Goal: Task Accomplishment & Management: Use online tool/utility

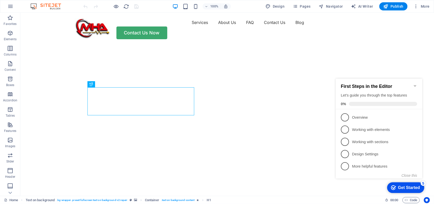
click at [414, 84] on icon "Minimize checklist" at bounding box center [415, 85] width 4 height 4
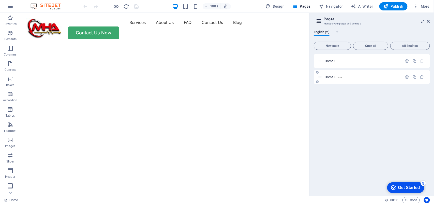
click at [342, 75] on p "Home /home" at bounding box center [363, 76] width 76 height 3
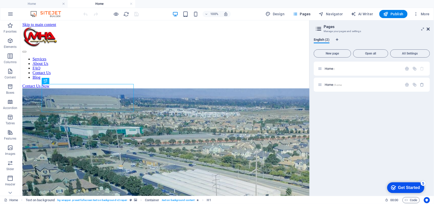
click at [0, 0] on icon at bounding box center [0, 0] width 0 height 0
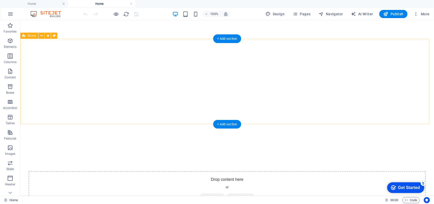
scroll to position [477, 0]
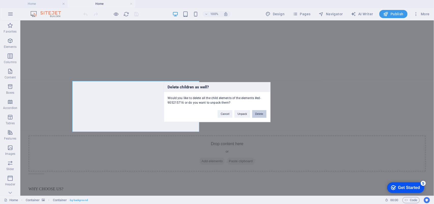
click at [260, 115] on button "Delete" at bounding box center [259, 114] width 14 height 8
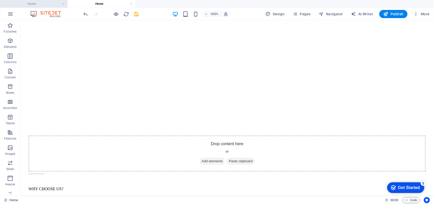
click at [38, 2] on h4 "Home" at bounding box center [34, 4] width 68 height 6
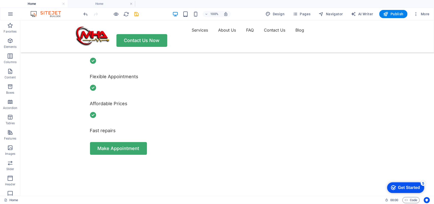
scroll to position [0, 0]
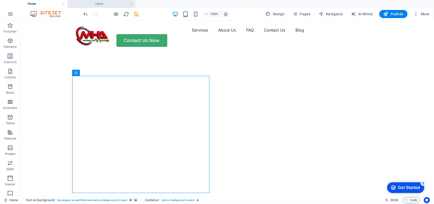
click at [103, 7] on li "Home" at bounding box center [102, 4] width 68 height 8
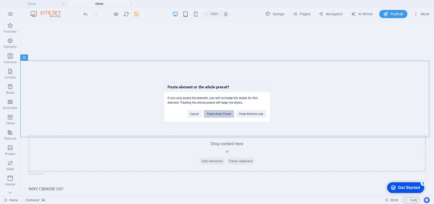
click at [228, 113] on button "Paste whole Preset" at bounding box center [219, 114] width 30 height 8
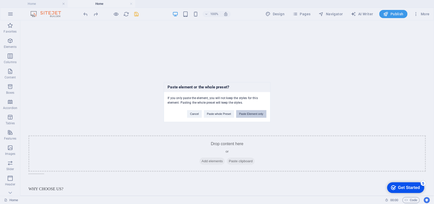
click at [253, 113] on button "Paste Element only" at bounding box center [251, 114] width 30 height 8
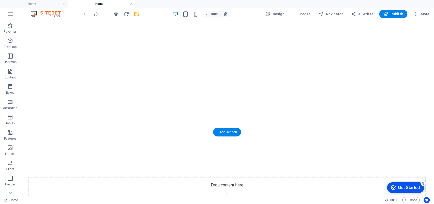
scroll to position [468, 0]
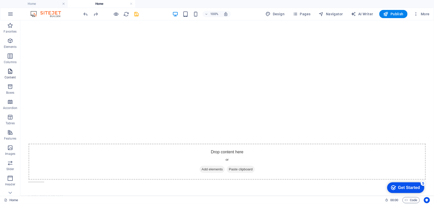
click at [0, 0] on span "Content" at bounding box center [0, 0] width 0 height 0
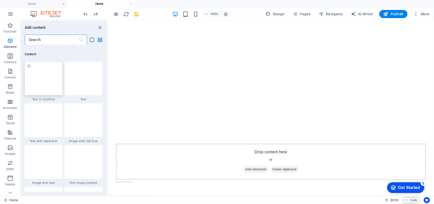
scroll to position [889, 0]
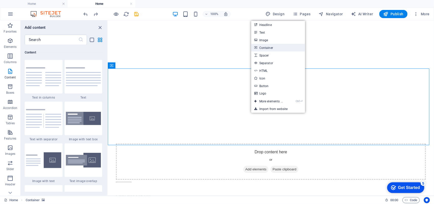
click at [272, 50] on link "Container" at bounding box center [278, 48] width 54 height 8
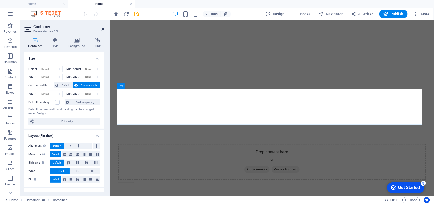
click at [103, 29] on icon at bounding box center [102, 29] width 3 height 4
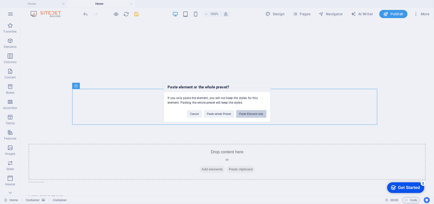
click at [246, 115] on button "Paste Element only" at bounding box center [251, 114] width 30 height 8
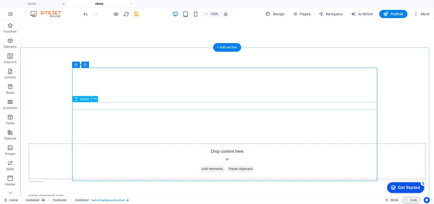
scroll to position [468, 0]
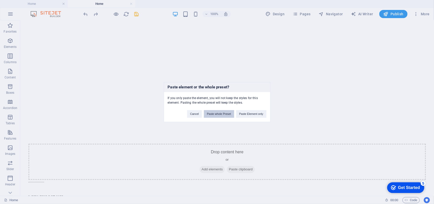
click at [225, 112] on button "Paste whole Preset" at bounding box center [219, 114] width 30 height 8
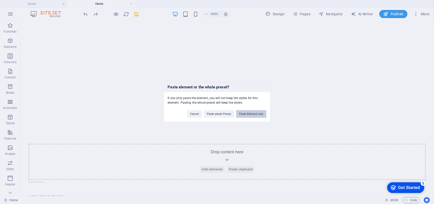
click at [243, 114] on button "Paste Element only" at bounding box center [251, 114] width 30 height 8
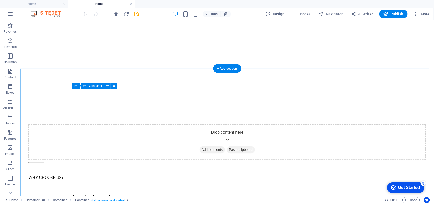
scroll to position [500, 0]
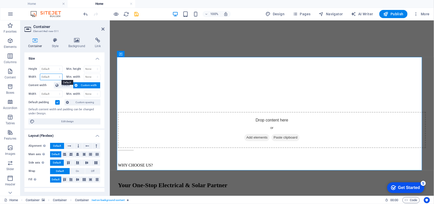
click at [54, 75] on select "Default px rem % em vh vw" at bounding box center [51, 77] width 22 height 6
select select "px"
click at [54, 74] on select "Default px rem % em vh vw" at bounding box center [51, 77] width 22 height 6
type input "600"
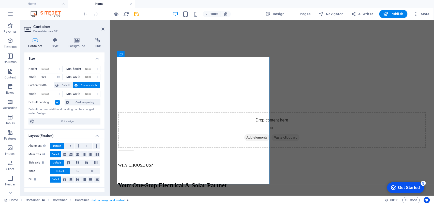
click at [63, 59] on h4 "Size" at bounding box center [64, 56] width 80 height 9
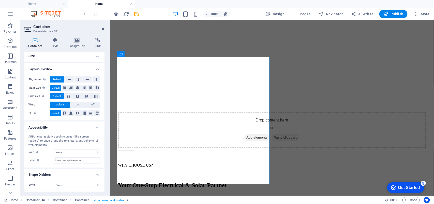
scroll to position [0, 0]
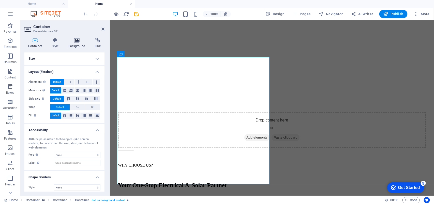
click at [78, 45] on h4 "Background" at bounding box center [78, 43] width 27 height 11
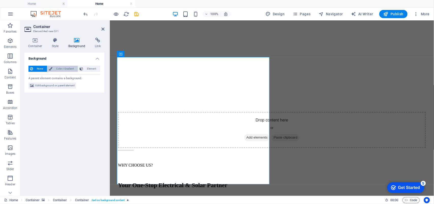
click at [59, 67] on span "Color / Gradient" at bounding box center [65, 69] width 22 height 6
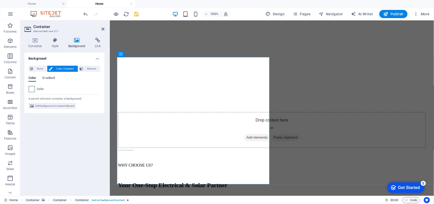
click at [32, 89] on span at bounding box center [32, 89] width 6 height 6
type input "#ffffff"
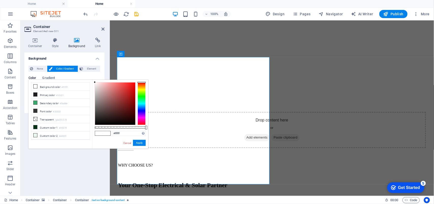
click at [67, 53] on h4 "Background" at bounding box center [64, 56] width 80 height 9
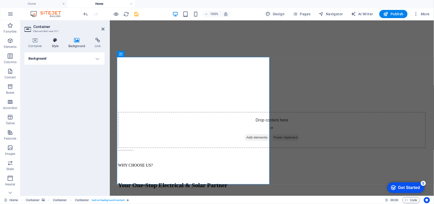
click at [54, 44] on h4 "Style" at bounding box center [56, 43] width 17 height 11
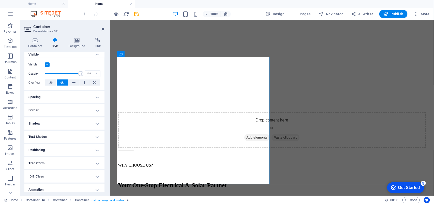
scroll to position [64, 0]
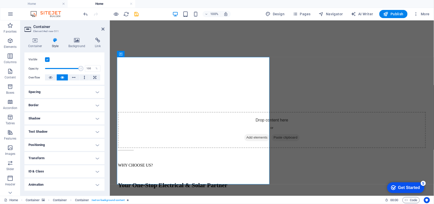
click at [58, 102] on h4 "Border" at bounding box center [64, 105] width 80 height 12
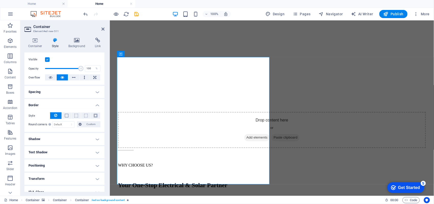
click at [58, 102] on h4 "Border" at bounding box center [64, 103] width 80 height 9
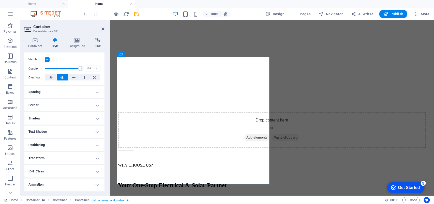
scroll to position [0, 0]
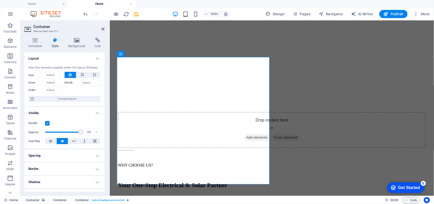
click at [56, 111] on h4 "Visible" at bounding box center [64, 111] width 80 height 9
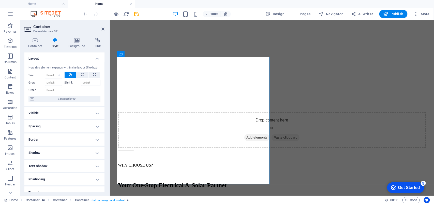
click at [60, 60] on h4 "Layout" at bounding box center [64, 56] width 80 height 9
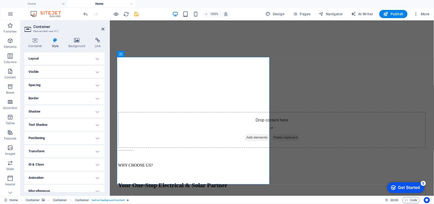
click at [52, 102] on h4 "Border" at bounding box center [64, 98] width 80 height 12
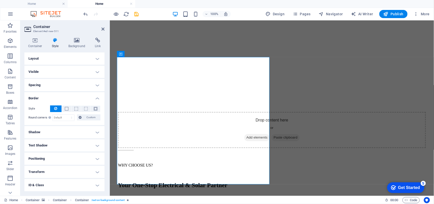
click at [53, 98] on h4 "Border" at bounding box center [64, 96] width 80 height 9
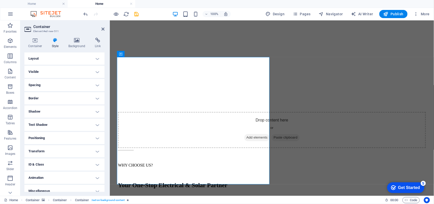
scroll to position [5, 0]
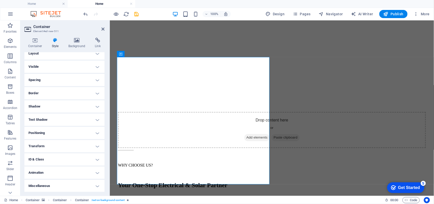
click at [58, 144] on h4 "Transform" at bounding box center [64, 146] width 80 height 12
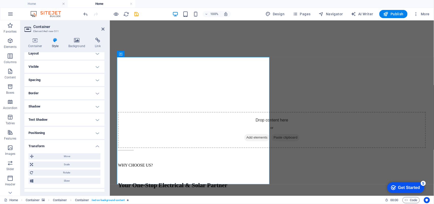
click at [58, 144] on h4 "Transform" at bounding box center [64, 144] width 80 height 9
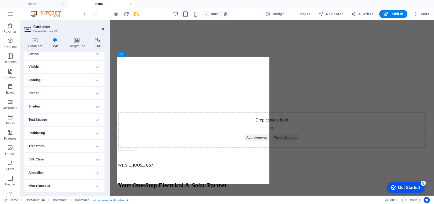
click at [55, 146] on h4 "Transform" at bounding box center [64, 146] width 80 height 12
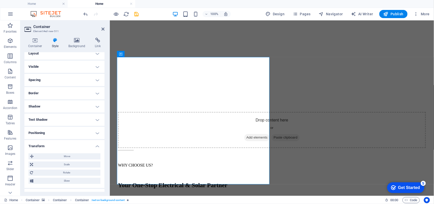
click at [55, 146] on h4 "Transform" at bounding box center [64, 144] width 80 height 9
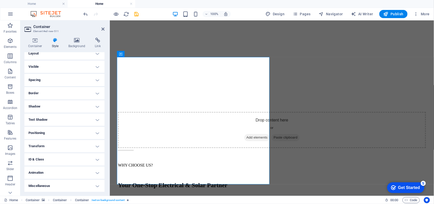
click at [49, 123] on h4 "Text Shadow" at bounding box center [64, 119] width 80 height 12
click at [50, 121] on h4 "Text Shadow" at bounding box center [64, 117] width 80 height 9
click at [51, 92] on h4 "Border" at bounding box center [64, 93] width 80 height 12
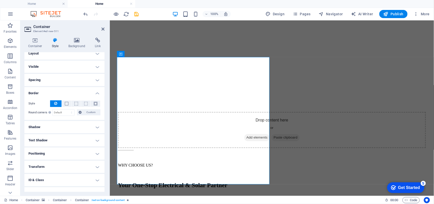
click at [51, 92] on h4 "Border" at bounding box center [64, 91] width 80 height 9
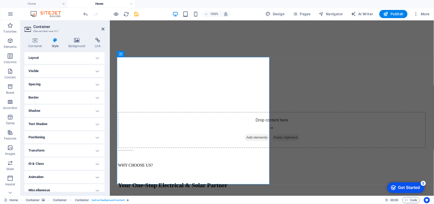
scroll to position [0, 0]
click at [39, 38] on icon at bounding box center [35, 40] width 22 height 5
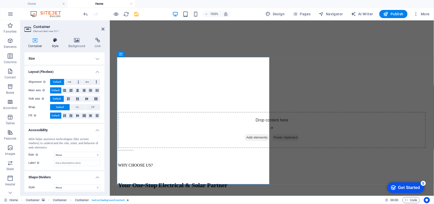
click at [56, 43] on h4 "Style" at bounding box center [56, 43] width 17 height 11
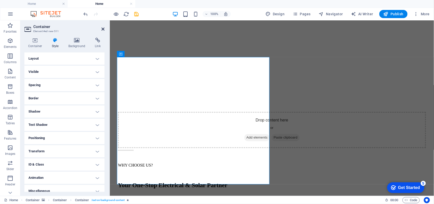
click at [101, 29] on icon at bounding box center [102, 29] width 3 height 4
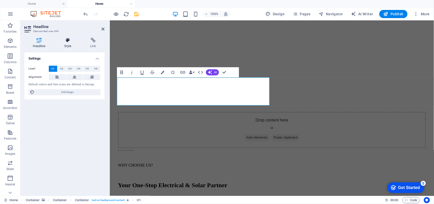
click at [66, 39] on icon at bounding box center [68, 40] width 24 height 5
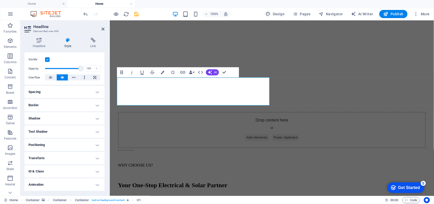
scroll to position [75, 0]
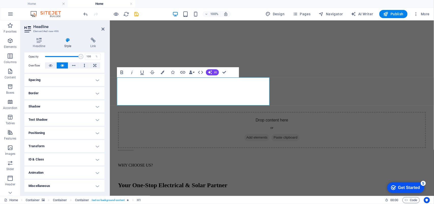
click at [68, 134] on h4 "Positioning" at bounding box center [64, 133] width 80 height 12
click at [78, 130] on h4 "Positioning" at bounding box center [64, 131] width 80 height 9
click at [58, 141] on h4 "Transform" at bounding box center [64, 146] width 80 height 12
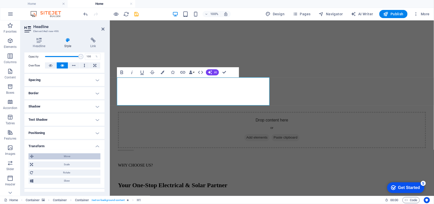
click at [65, 157] on span "Move" at bounding box center [67, 156] width 64 height 6
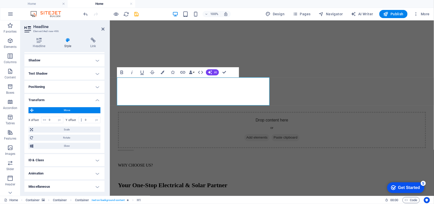
scroll to position [123, 0]
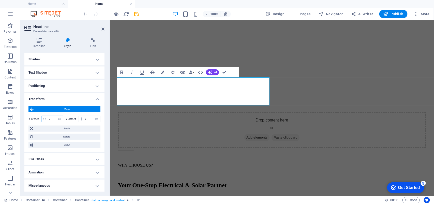
click at [52, 119] on input "0" at bounding box center [56, 119] width 16 height 6
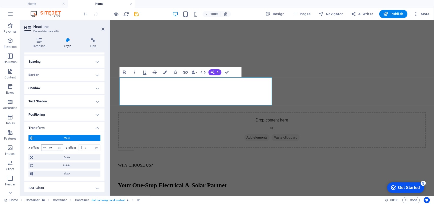
click at [54, 117] on ul "Layout How this element expands within the layout (Flexbox). Size Default auto …" at bounding box center [64, 90] width 80 height 262
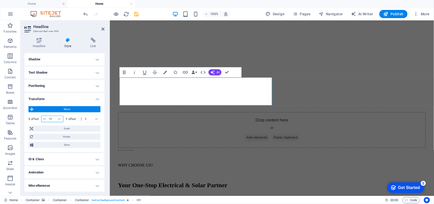
click at [52, 119] on input "10" at bounding box center [56, 119] width 16 height 6
type input "1"
type input "30"
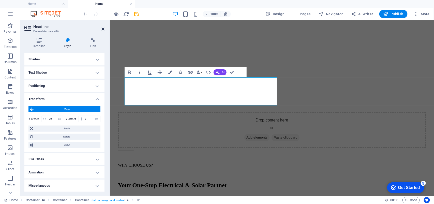
click at [103, 29] on icon at bounding box center [102, 29] width 3 height 4
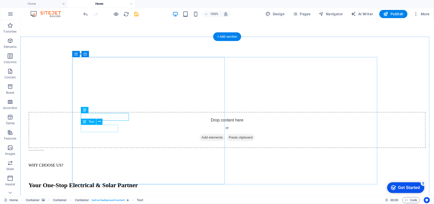
drag, startPoint x: 108, startPoint y: 126, endPoint x: 107, endPoint y: 130, distance: 3.7
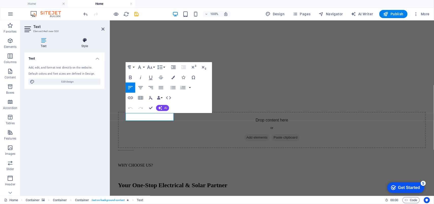
click at [82, 41] on icon at bounding box center [85, 40] width 40 height 5
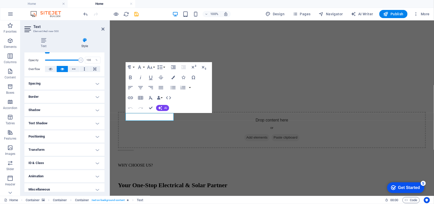
scroll to position [75, 0]
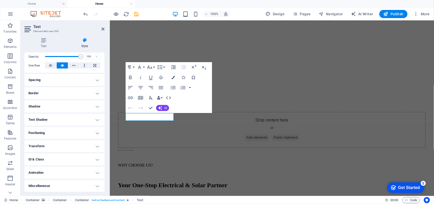
click at [58, 144] on h4 "Transform" at bounding box center [64, 146] width 80 height 12
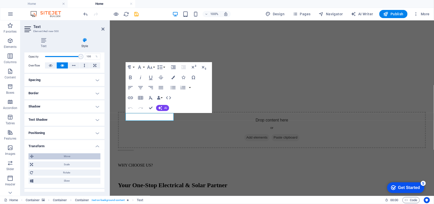
click at [60, 155] on span "Move" at bounding box center [67, 156] width 64 height 6
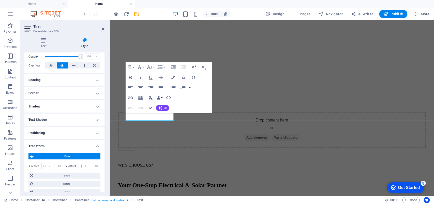
click at [50, 162] on div "0 px rem % em vh vw" at bounding box center [52, 165] width 22 height 7
click at [53, 164] on input "0" at bounding box center [56, 166] width 16 height 6
type input "30"
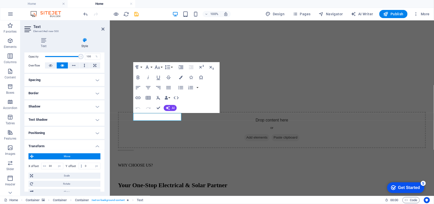
click at [100, 29] on header "Text Element #ed-new-500" at bounding box center [64, 26] width 80 height 13
drag, startPoint x: 102, startPoint y: 29, endPoint x: 81, endPoint y: 11, distance: 28.0
click at [102, 29] on icon at bounding box center [102, 29] width 3 height 4
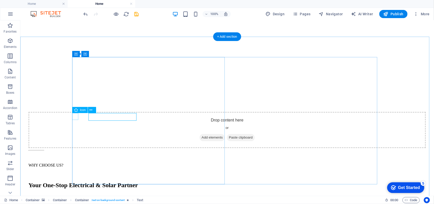
select select "xMidYMid"
select select "px"
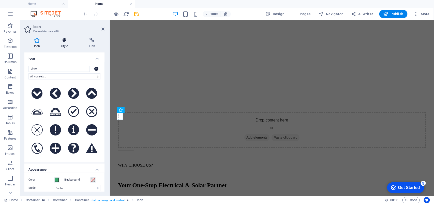
click at [63, 43] on h4 "Style" at bounding box center [66, 43] width 28 height 11
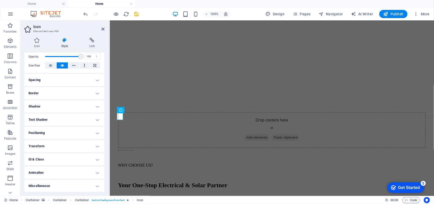
click at [52, 143] on h4 "Transform" at bounding box center [64, 146] width 80 height 12
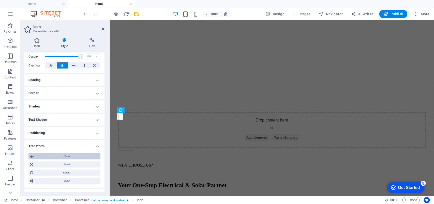
click at [50, 154] on span "Move" at bounding box center [67, 156] width 64 height 6
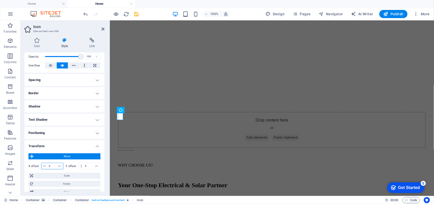
click at [50, 164] on input "0" at bounding box center [56, 166] width 16 height 6
type input "30"
click at [80, 157] on span "Move" at bounding box center [67, 156] width 64 height 6
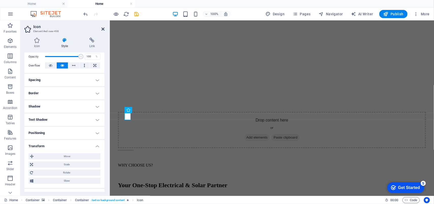
drag, startPoint x: 102, startPoint y: 29, endPoint x: 77, endPoint y: 139, distance: 112.1
click at [102, 29] on icon at bounding box center [102, 29] width 3 height 4
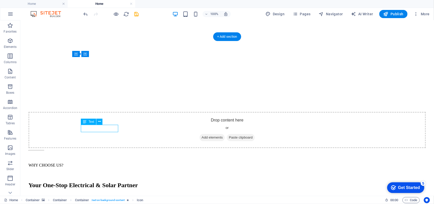
select select "px"
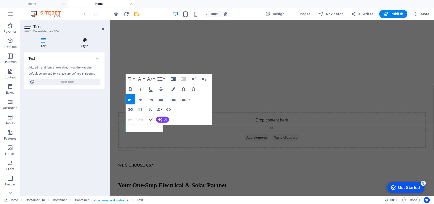
click at [80, 45] on h4 "Style" at bounding box center [85, 43] width 40 height 11
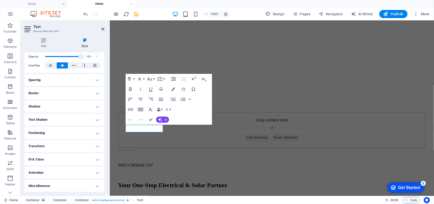
drag, startPoint x: 50, startPoint y: 144, endPoint x: 49, endPoint y: 150, distance: 6.4
click at [50, 144] on h4 "Transform" at bounding box center [64, 146] width 80 height 12
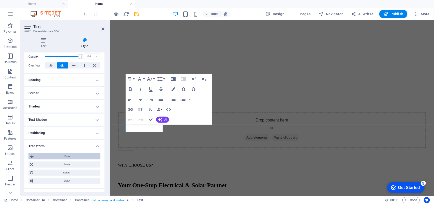
click at [51, 157] on span "Move" at bounding box center [67, 156] width 64 height 6
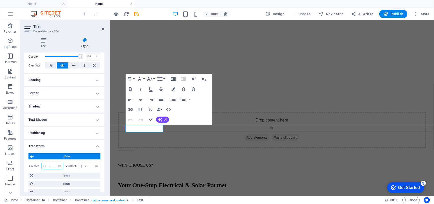
click at [51, 165] on input "0" at bounding box center [56, 166] width 16 height 6
type input "30"
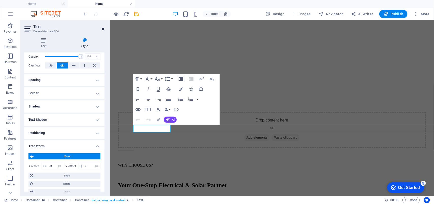
drag, startPoint x: 104, startPoint y: 29, endPoint x: 93, endPoint y: 81, distance: 53.0
click at [104, 29] on icon at bounding box center [102, 29] width 3 height 4
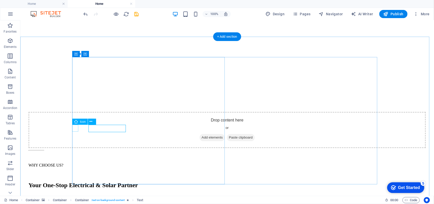
select select "xMidYMid"
select select "px"
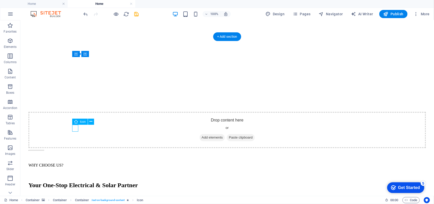
select select "px"
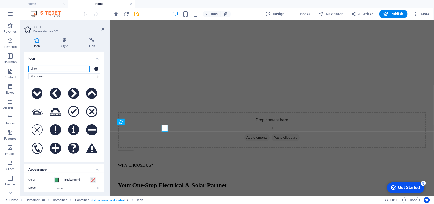
select select "px"
click at [64, 45] on h4 "Style" at bounding box center [66, 43] width 28 height 11
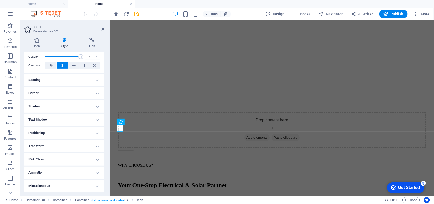
click at [56, 145] on h4 "Transform" at bounding box center [64, 146] width 80 height 12
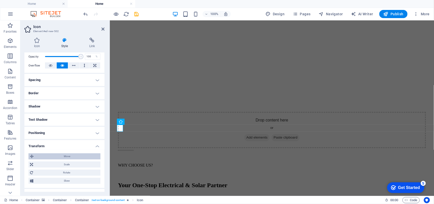
click at [56, 158] on span "Move" at bounding box center [67, 156] width 64 height 6
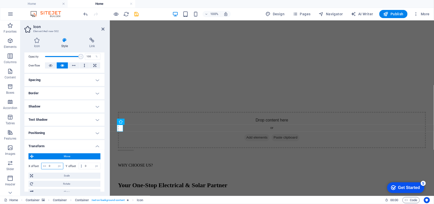
click at [53, 166] on input "0" at bounding box center [56, 166] width 16 height 6
type input "30"
click at [103, 29] on icon at bounding box center [102, 29] width 3 height 4
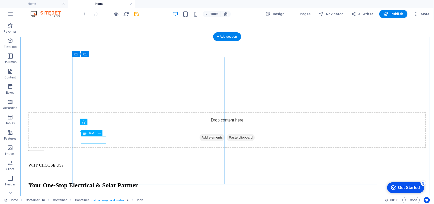
select select "px"
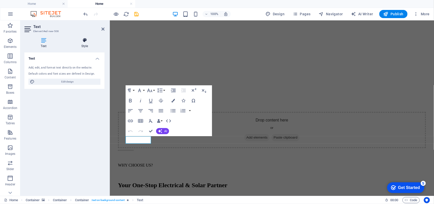
click at [86, 42] on icon at bounding box center [85, 40] width 40 height 5
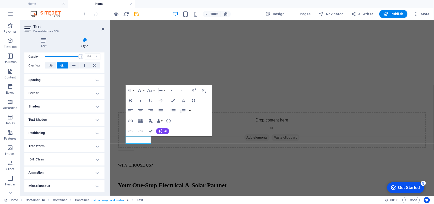
click at [52, 148] on h4 "Transform" at bounding box center [64, 146] width 80 height 12
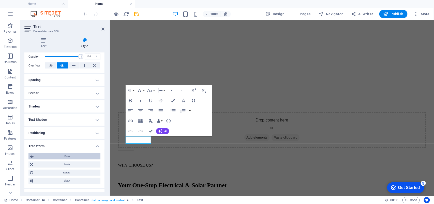
click at [50, 158] on span "Move" at bounding box center [67, 156] width 64 height 6
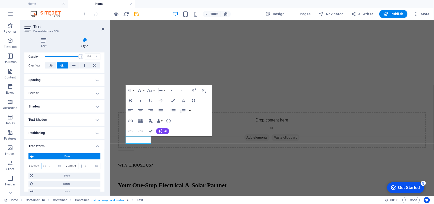
click at [53, 163] on input "0" at bounding box center [56, 166] width 16 height 6
type input "30"
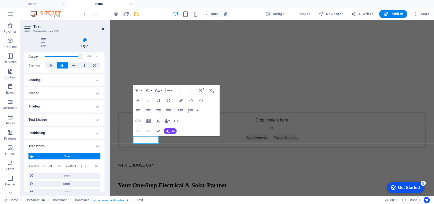
click at [102, 29] on icon at bounding box center [102, 29] width 3 height 4
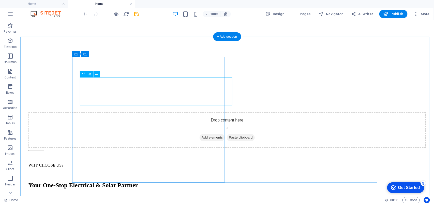
select select "px"
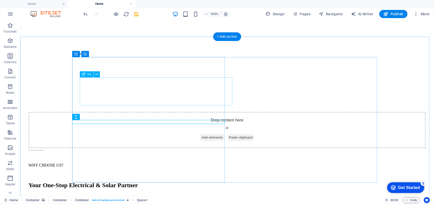
select select "px"
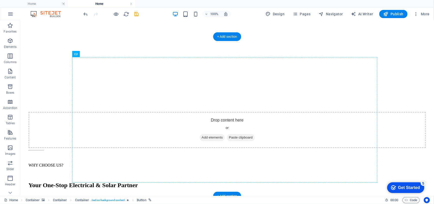
drag, startPoint x: 110, startPoint y: 156, endPoint x: 139, endPoint y: 123, distance: 43.6
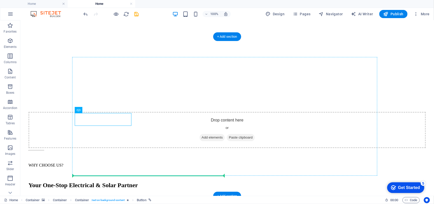
drag, startPoint x: 124, startPoint y: 120, endPoint x: 187, endPoint y: 122, distance: 63.1
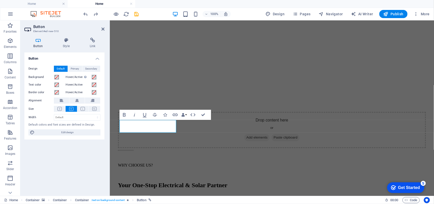
scroll to position [494, 0]
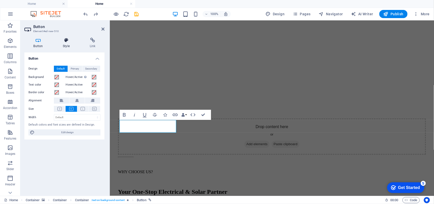
click at [68, 42] on icon at bounding box center [66, 40] width 25 height 5
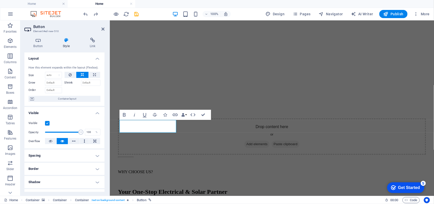
scroll to position [75, 0]
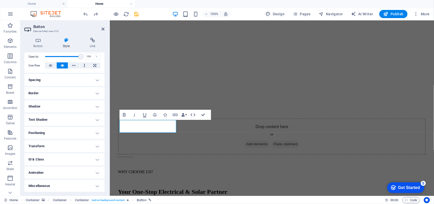
click at [63, 132] on h4 "Positioning" at bounding box center [64, 133] width 80 height 12
click at [66, 133] on h4 "Positioning" at bounding box center [64, 131] width 80 height 9
click at [48, 147] on h4 "Transform" at bounding box center [64, 146] width 80 height 12
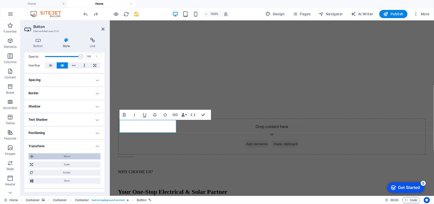
click at [52, 158] on span "Move" at bounding box center [67, 156] width 64 height 6
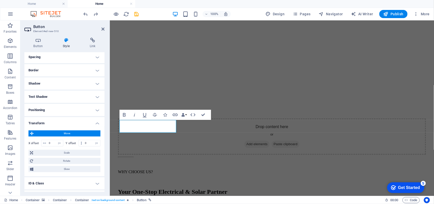
scroll to position [123, 0]
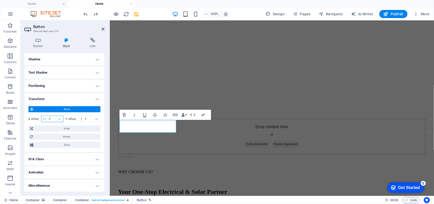
click at [52, 117] on input "0" at bounding box center [56, 119] width 16 height 6
type input "100"
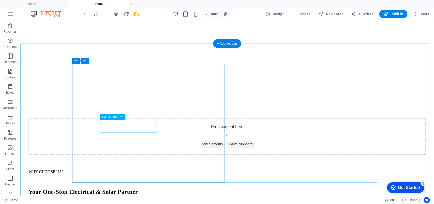
select select "px"
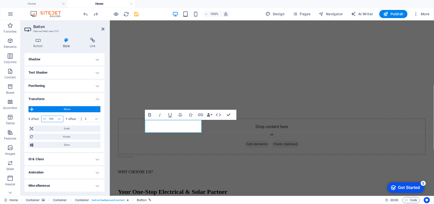
click at [54, 118] on input "100" at bounding box center [56, 119] width 16 height 6
click at [54, 119] on input "100" at bounding box center [56, 119] width 16 height 6
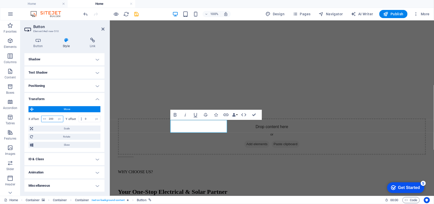
click at [52, 119] on input "200" at bounding box center [56, 119] width 16 height 6
type input "150"
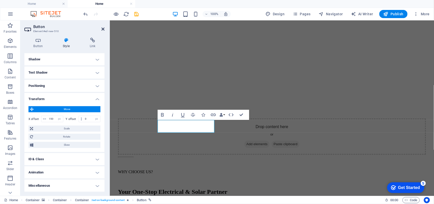
click at [102, 27] on icon at bounding box center [102, 29] width 3 height 4
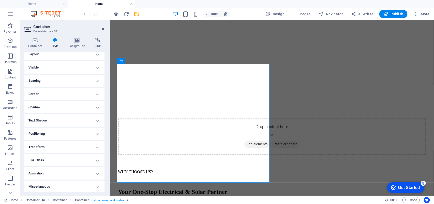
scroll to position [5, 0]
click at [86, 147] on h4 "Transform" at bounding box center [64, 146] width 80 height 12
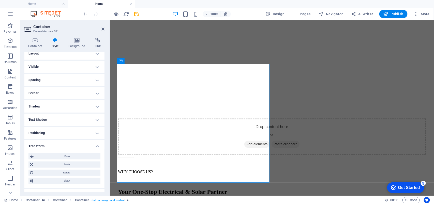
scroll to position [41, 0]
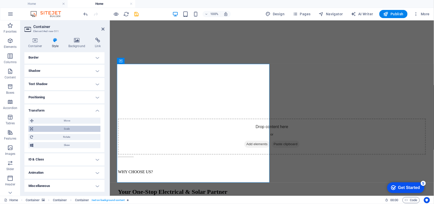
click at [69, 129] on span "Scale" at bounding box center [67, 129] width 64 height 6
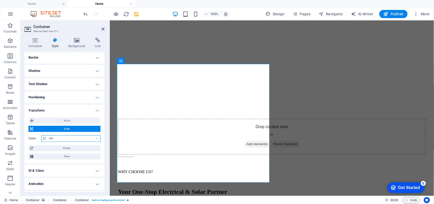
click at [64, 138] on input "100" at bounding box center [73, 138] width 53 height 6
drag, startPoint x: 64, startPoint y: 138, endPoint x: 54, endPoint y: 138, distance: 9.7
click at [54, 138] on input "100" at bounding box center [73, 138] width 53 height 6
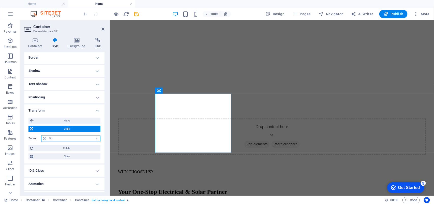
click at [54, 138] on input "50" at bounding box center [73, 138] width 53 height 6
type input "5"
type input "100"
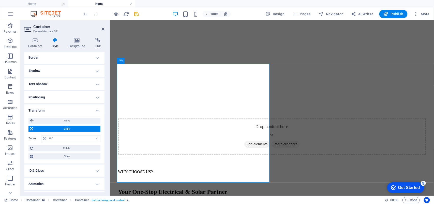
click at [90, 110] on h4 "Transform" at bounding box center [64, 108] width 80 height 9
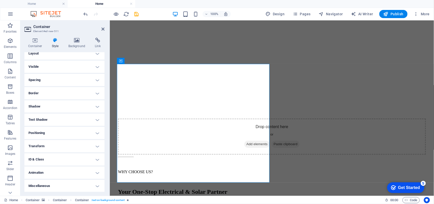
click at [93, 95] on h4 "Border" at bounding box center [64, 93] width 80 height 12
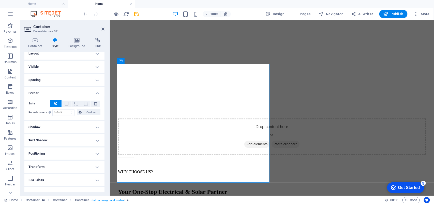
click at [94, 92] on h4 "Border" at bounding box center [64, 91] width 80 height 9
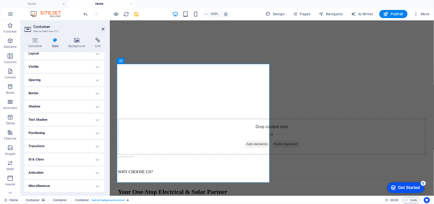
click at [94, 80] on h4 "Spacing" at bounding box center [64, 80] width 80 height 12
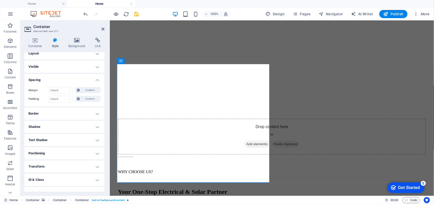
click at [94, 79] on h4 "Spacing" at bounding box center [64, 78] width 80 height 9
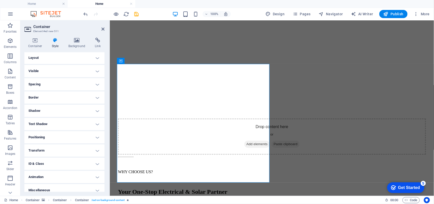
scroll to position [0, 0]
click at [91, 60] on h4 "Layout" at bounding box center [64, 58] width 80 height 12
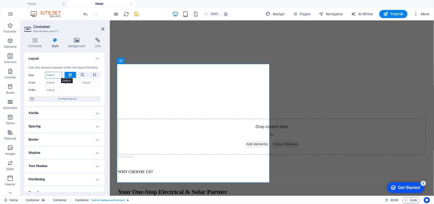
click at [55, 75] on select "Default auto px % 1/1 1/2 1/3 1/4 1/5 1/6 1/7 1/8 1/9 1/10" at bounding box center [53, 75] width 17 height 6
select select "px"
click at [54, 72] on select "Default auto px % 1/1 1/2 1/3 1/4 1/5 1/6 1/7 1/8 1/9 1/10" at bounding box center [53, 75] width 17 height 6
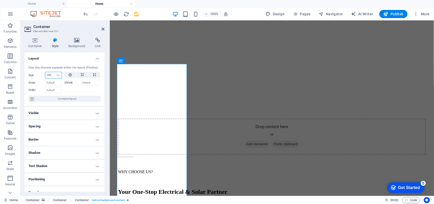
type input "100"
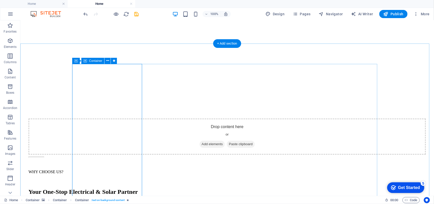
select select "px"
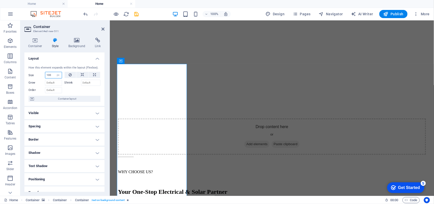
click at [53, 75] on input "100" at bounding box center [53, 75] width 17 height 6
drag, startPoint x: 53, startPoint y: 75, endPoint x: 44, endPoint y: 75, distance: 8.1
click at [44, 75] on div "Size 100 Default auto px % 1/1 1/2 1/3 1/4 1/5 1/6 1/7 1/8 1/9 1/10" at bounding box center [45, 75] width 34 height 7
type input "200"
click at [55, 74] on select "Default auto px % 1/1 1/2 1/3 1/4 1/5 1/6 1/7 1/8 1/9 1/10" at bounding box center [58, 75] width 7 height 6
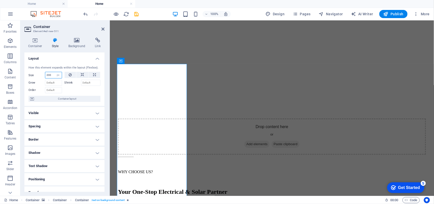
click at [51, 73] on input "200" at bounding box center [53, 75] width 17 height 6
click at [51, 75] on input "200" at bounding box center [53, 75] width 17 height 6
click at [57, 76] on select "Default auto px % 1/1 1/2 1/3 1/4 1/5 1/6 1/7 1/8 1/9 1/10" at bounding box center [58, 75] width 7 height 6
select select "ggjaqgt7t58"
click at [55, 72] on select "Default auto px % 1/1 1/2 1/3 1/4 1/5 1/6 1/7 1/8 1/9 1/10" at bounding box center [58, 75] width 7 height 6
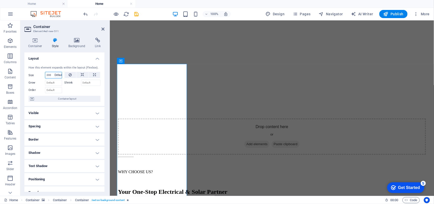
select select "DISABLED_OPTION_VALUE"
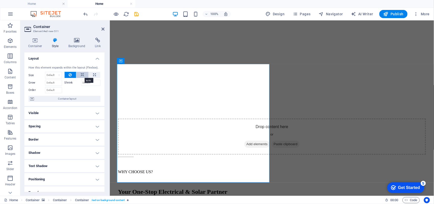
click at [83, 75] on icon at bounding box center [83, 75] width 4 height 6
click at [93, 75] on icon at bounding box center [94, 75] width 3 height 6
type input "100"
select select "%"
click at [83, 75] on icon at bounding box center [83, 75] width 4 height 6
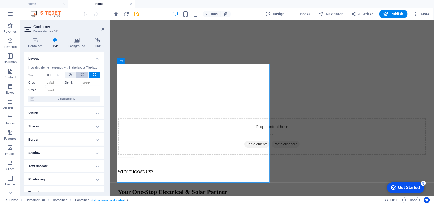
select select "DISABLED_OPTION_VALUE"
click at [80, 97] on span "Container layout" at bounding box center [67, 99] width 63 height 6
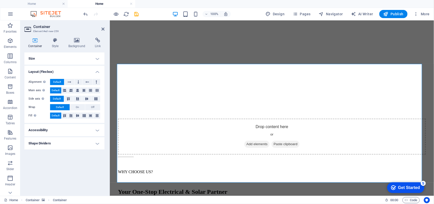
click at [89, 69] on h4 "Layout (Flexbox)" at bounding box center [64, 70] width 80 height 9
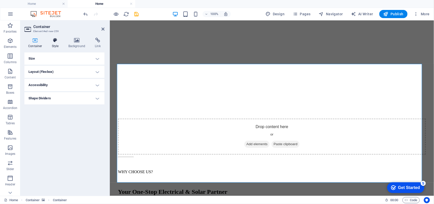
click at [57, 43] on h4 "Style" at bounding box center [56, 43] width 17 height 11
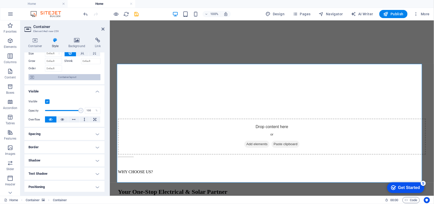
scroll to position [32, 0]
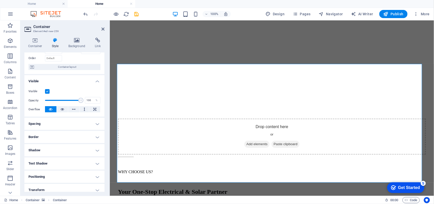
click at [97, 83] on h4 "Visible" at bounding box center [64, 79] width 80 height 9
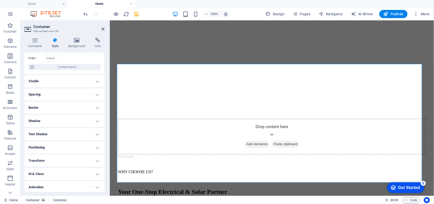
click at [94, 107] on h4 "Border" at bounding box center [64, 107] width 80 height 12
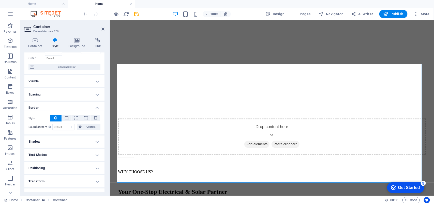
click at [94, 107] on h4 "Border" at bounding box center [64, 105] width 80 height 9
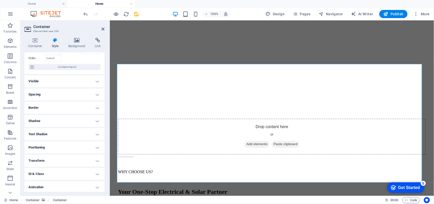
click at [94, 107] on h4 "Border" at bounding box center [64, 107] width 80 height 12
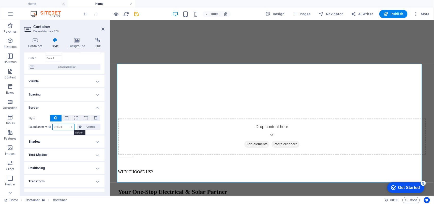
click at [59, 128] on select "Default px rem % vh vw Custom" at bounding box center [64, 127] width 22 height 6
select select "px"
click at [67, 124] on select "Default px rem % vh vw Custom" at bounding box center [64, 127] width 22 height 6
type input "20"
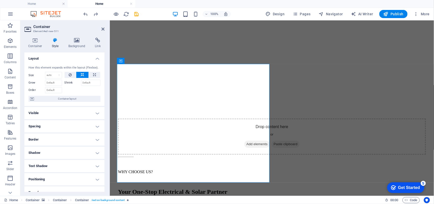
click at [67, 110] on h4 "Visible" at bounding box center [64, 113] width 80 height 12
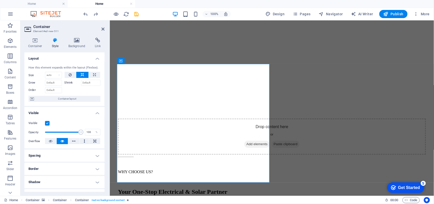
click at [64, 155] on h4 "Spacing" at bounding box center [64, 155] width 80 height 12
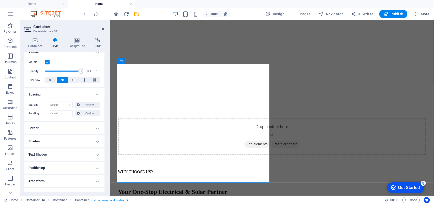
scroll to position [64, 0]
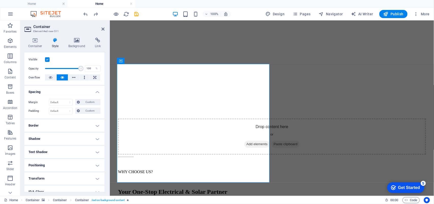
click at [57, 125] on h4 "Border" at bounding box center [64, 125] width 80 height 12
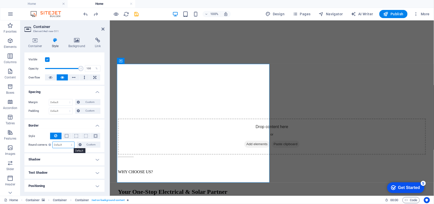
click at [63, 144] on select "Default px rem % vh vw Custom" at bounding box center [64, 145] width 22 height 6
select select "px"
click at [67, 142] on select "Default px rem % vh vw Custom" at bounding box center [64, 145] width 22 height 6
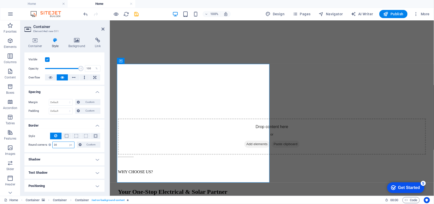
type input "30"
click at [98, 126] on h4 "Border" at bounding box center [64, 123] width 80 height 9
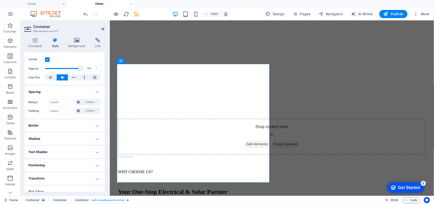
click at [93, 138] on h4 "Shadow" at bounding box center [64, 138] width 80 height 12
click at [93, 138] on h4 "Shadow" at bounding box center [64, 136] width 80 height 9
click at [94, 155] on h4 "Text Shadow" at bounding box center [64, 152] width 80 height 12
click at [94, 152] on h4 "Text Shadow" at bounding box center [64, 150] width 80 height 9
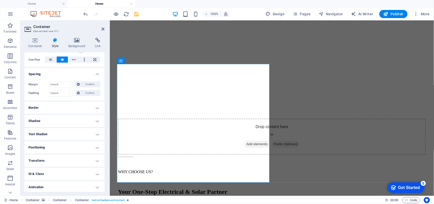
scroll to position [96, 0]
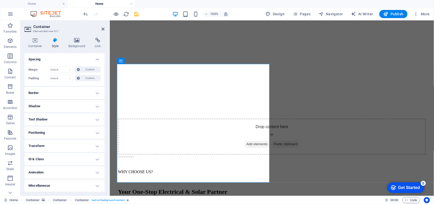
click at [92, 145] on h4 "Transform" at bounding box center [64, 146] width 80 height 12
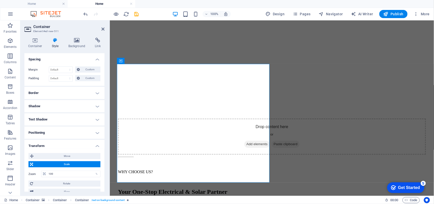
click at [77, 165] on span "Scale" at bounding box center [67, 164] width 64 height 6
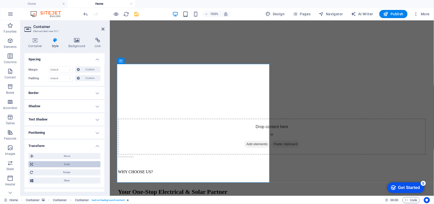
click at [76, 162] on span "Scale" at bounding box center [67, 164] width 64 height 6
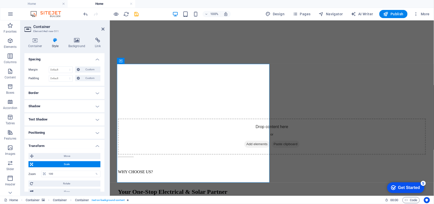
click at [96, 146] on h4 "Transform" at bounding box center [64, 144] width 80 height 9
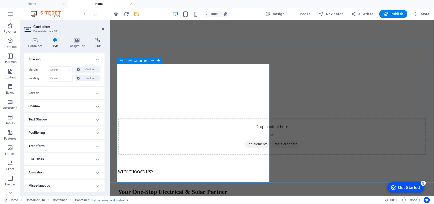
click at [144, 61] on span "Container" at bounding box center [140, 60] width 13 height 3
click at [94, 59] on h4 "Spacing" at bounding box center [64, 57] width 80 height 9
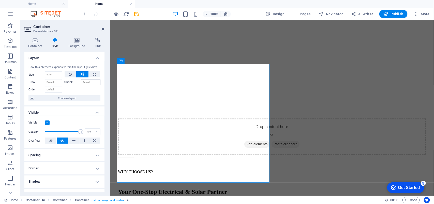
scroll to position [0, 0]
click at [97, 111] on h4 "Visible" at bounding box center [64, 111] width 80 height 9
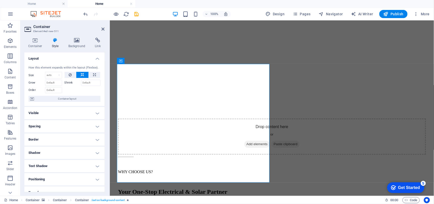
click at [95, 57] on h4 "Layout" at bounding box center [64, 56] width 80 height 9
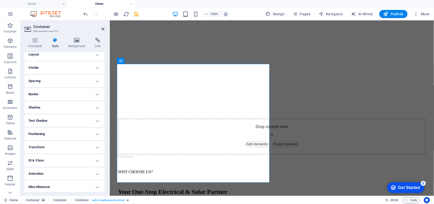
scroll to position [5, 0]
click at [95, 183] on h4 "Miscellaneous" at bounding box center [64, 185] width 80 height 12
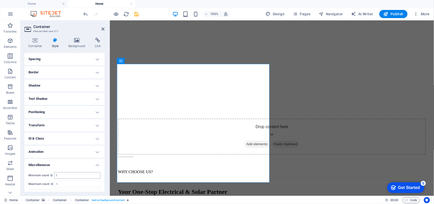
scroll to position [37, 0]
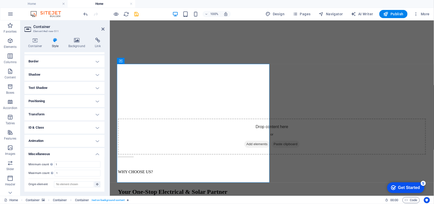
click at [92, 148] on h4 "Miscellaneous" at bounding box center [64, 152] width 80 height 9
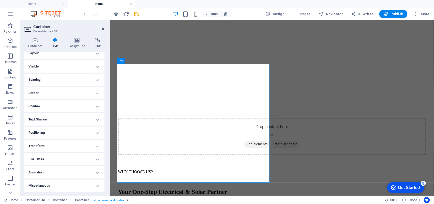
scroll to position [5, 0]
click at [92, 159] on h4 "ID & Class" at bounding box center [64, 159] width 80 height 12
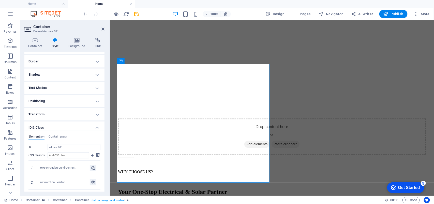
click at [93, 159] on div "CSS classes" at bounding box center [64, 156] width 72 height 8
drag, startPoint x: 97, startPoint y: 128, endPoint x: 97, endPoint y: 119, distance: 8.1
click at [97, 126] on h4 "ID & Class" at bounding box center [64, 125] width 80 height 9
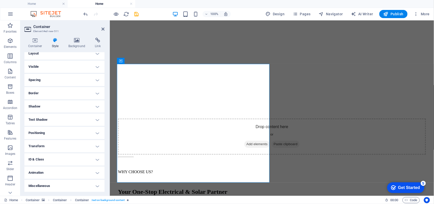
click at [96, 149] on h4 "Transform" at bounding box center [64, 146] width 80 height 12
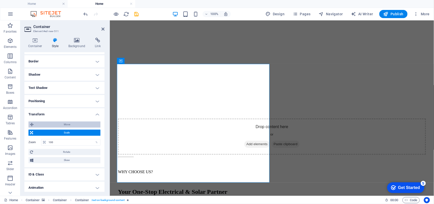
click at [96, 123] on span "Move" at bounding box center [67, 124] width 64 height 6
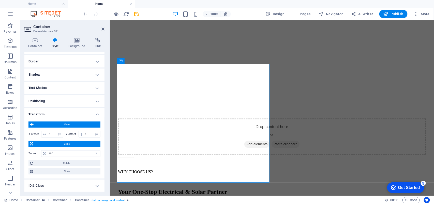
click at [96, 121] on span "Move" at bounding box center [67, 124] width 64 height 6
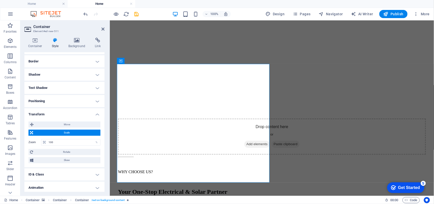
click at [97, 111] on h4 "Transform" at bounding box center [64, 112] width 80 height 9
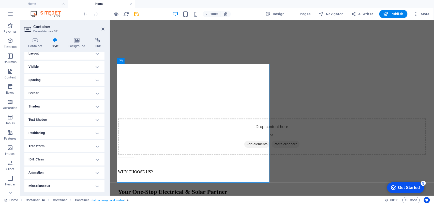
click at [97, 103] on h4 "Shadow" at bounding box center [64, 106] width 80 height 12
click at [96, 92] on h4 "Shadow" at bounding box center [64, 93] width 80 height 9
click at [96, 93] on h4 "Border" at bounding box center [64, 93] width 80 height 12
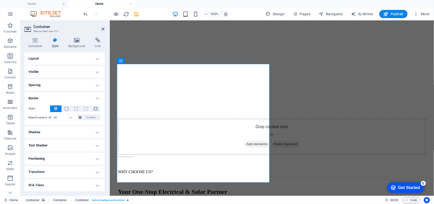
click at [98, 99] on h4 "Border" at bounding box center [64, 96] width 80 height 9
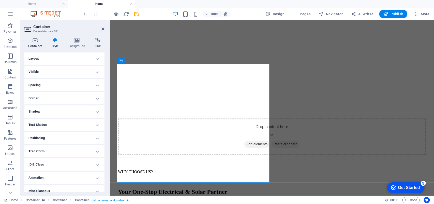
click at [35, 40] on icon at bounding box center [35, 40] width 22 height 5
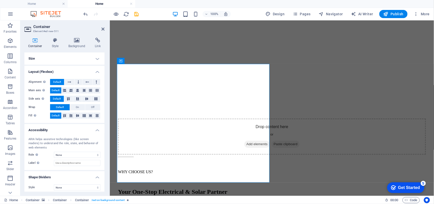
scroll to position [3, 0]
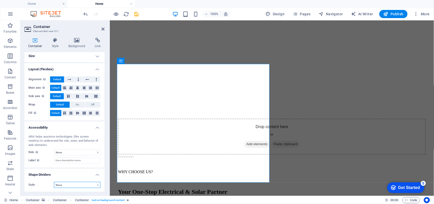
click at [90, 186] on select "None Triangle Square Diagonal Polygon 1 Polygon 2 Zigzag Multiple Zigzags Waves…" at bounding box center [77, 184] width 47 height 6
click at [89, 186] on select "None Triangle Square Diagonal Polygon 1 Polygon 2 Zigzag Multiple Zigzags Waves…" at bounding box center [77, 184] width 47 height 6
drag, startPoint x: 102, startPoint y: 28, endPoint x: 109, endPoint y: 47, distance: 20.1
click at [102, 28] on icon at bounding box center [102, 29] width 3 height 4
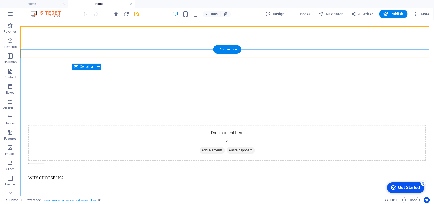
scroll to position [519, 0]
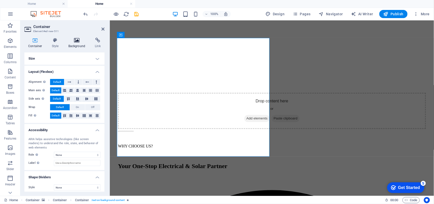
click at [77, 42] on icon at bounding box center [77, 40] width 25 height 5
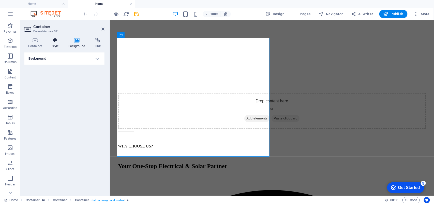
click at [57, 41] on icon at bounding box center [55, 40] width 14 height 5
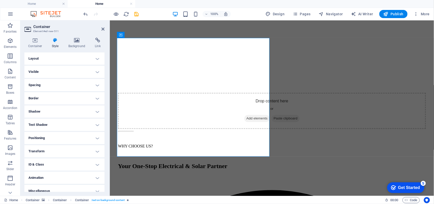
click at [74, 70] on h4 "Visible" at bounding box center [64, 72] width 80 height 12
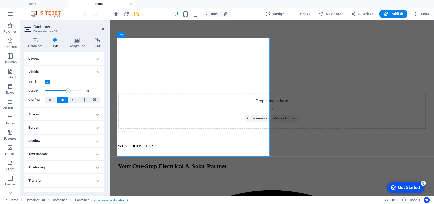
drag, startPoint x: 79, startPoint y: 91, endPoint x: 68, endPoint y: 92, distance: 11.7
click at [68, 92] on span at bounding box center [68, 90] width 5 height 5
drag, startPoint x: 68, startPoint y: 92, endPoint x: 71, endPoint y: 91, distance: 3.8
click at [71, 91] on span at bounding box center [71, 90] width 5 height 5
click at [73, 91] on span at bounding box center [73, 90] width 5 height 5
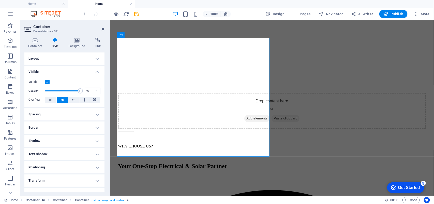
type input "100"
drag, startPoint x: 73, startPoint y: 91, endPoint x: 88, endPoint y: 91, distance: 14.5
click at [88, 91] on div "Opacity 100 %" at bounding box center [64, 91] width 72 height 8
click at [51, 97] on icon at bounding box center [51, 100] width 4 height 6
click at [60, 113] on h4 "Spacing" at bounding box center [64, 114] width 80 height 12
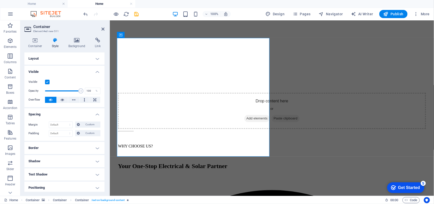
click at [60, 113] on h4 "Spacing" at bounding box center [64, 112] width 80 height 9
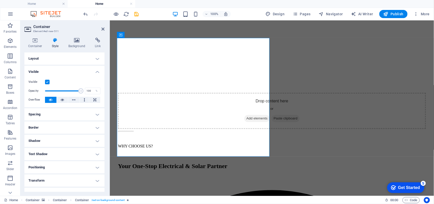
click at [60, 126] on h4 "Border" at bounding box center [64, 127] width 80 height 12
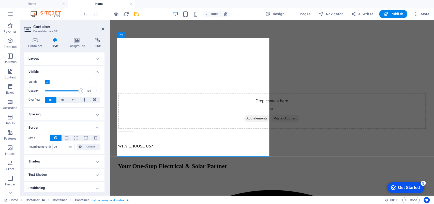
click at [60, 125] on h4 "Border" at bounding box center [64, 125] width 80 height 9
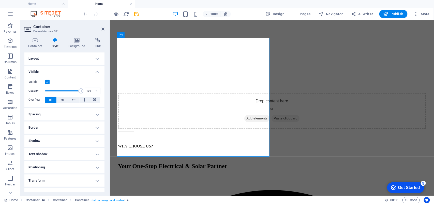
click at [64, 139] on h4 "Shadow" at bounding box center [64, 140] width 80 height 12
click at [64, 139] on h4 "Shadow" at bounding box center [64, 138] width 80 height 9
click at [66, 155] on h4 "Text Shadow" at bounding box center [64, 154] width 80 height 12
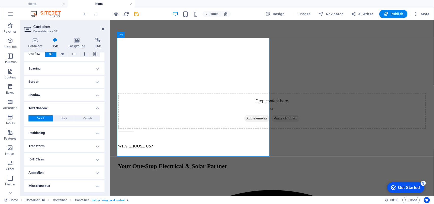
click at [62, 107] on h4 "Text Shadow" at bounding box center [64, 106] width 80 height 9
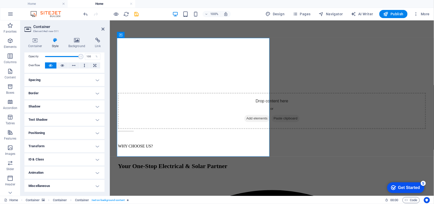
click at [67, 128] on h4 "Positioning" at bounding box center [64, 133] width 80 height 12
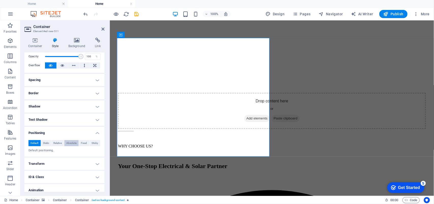
scroll to position [46, 0]
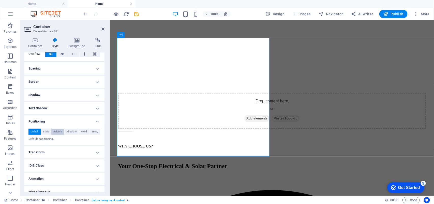
click at [59, 132] on span "Relative" at bounding box center [57, 131] width 8 height 6
click at [37, 129] on span "Default" at bounding box center [34, 131] width 8 height 6
click at [55, 124] on h4 "Positioning" at bounding box center [64, 119] width 80 height 9
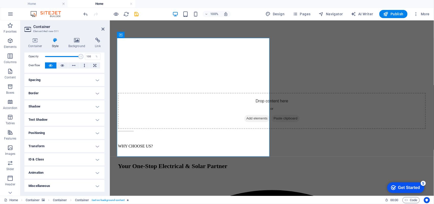
click at [57, 150] on h4 "Transform" at bounding box center [64, 146] width 80 height 12
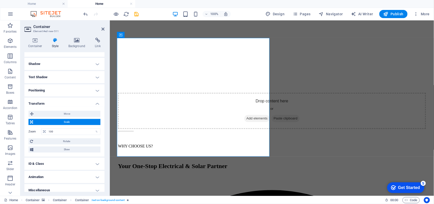
scroll to position [78, 0]
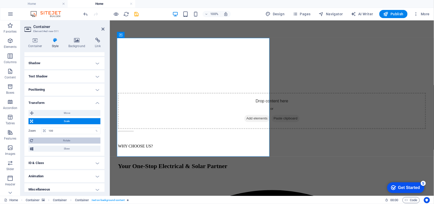
click at [64, 141] on span "Rotate" at bounding box center [67, 140] width 64 height 6
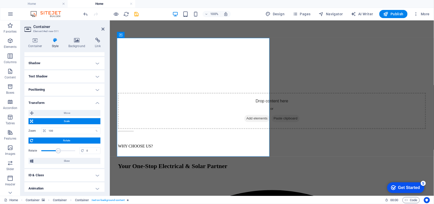
click at [64, 141] on span "Rotate" at bounding box center [67, 140] width 64 height 6
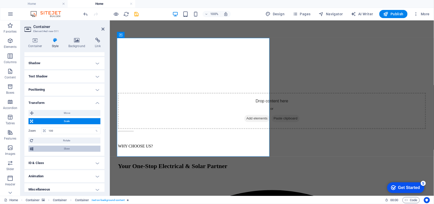
click at [64, 147] on span "Skew" at bounding box center [67, 148] width 64 height 6
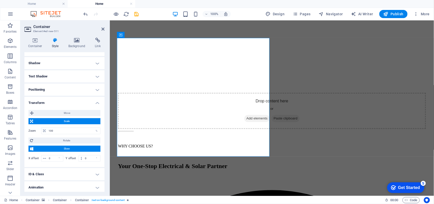
click at [64, 147] on span "Skew" at bounding box center [67, 148] width 64 height 6
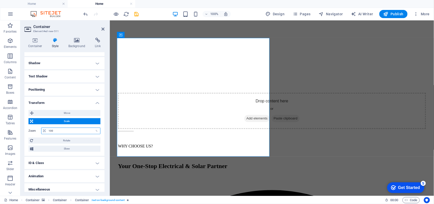
click at [61, 130] on input "100" at bounding box center [73, 131] width 53 height 6
drag, startPoint x: 61, startPoint y: 130, endPoint x: 51, endPoint y: 128, distance: 10.4
click at [51, 128] on input "100" at bounding box center [73, 131] width 53 height 6
type input "90"
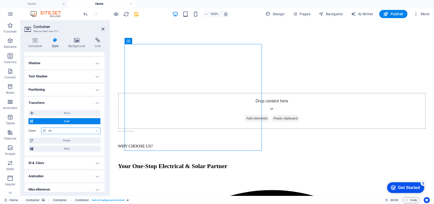
click at [54, 131] on input "90" at bounding box center [73, 131] width 53 height 6
type input "100"
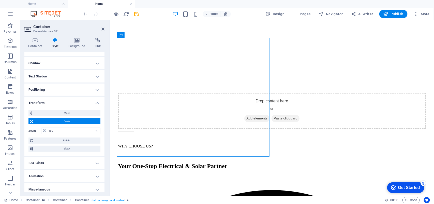
click at [71, 121] on span "Scale" at bounding box center [67, 121] width 64 height 6
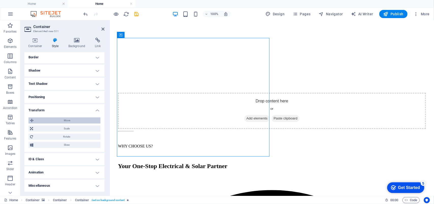
scroll to position [70, 0]
click at [95, 111] on h4 "Transform" at bounding box center [64, 108] width 80 height 9
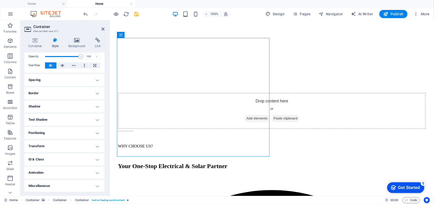
click at [92, 144] on h4 "Transform" at bounding box center [64, 146] width 80 height 12
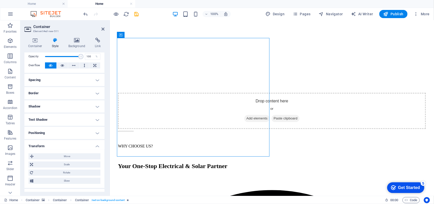
scroll to position [70, 0]
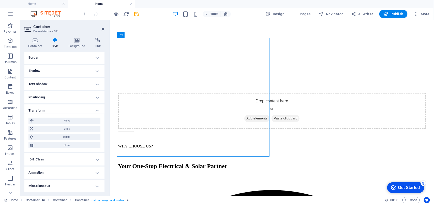
click at [93, 109] on h4 "Transform" at bounding box center [64, 108] width 80 height 9
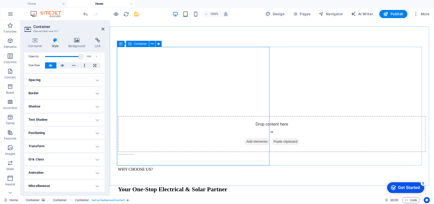
scroll to position [487, 0]
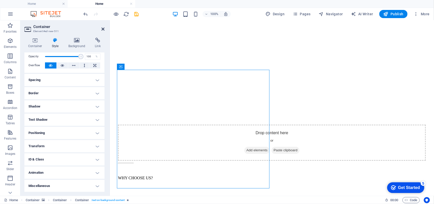
drag, startPoint x: 102, startPoint y: 29, endPoint x: 80, endPoint y: 14, distance: 26.9
click at [102, 29] on icon at bounding box center [102, 29] width 3 height 4
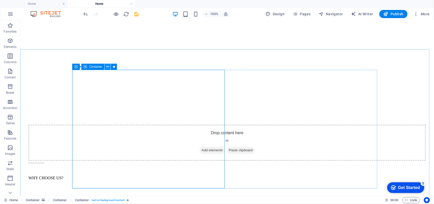
click at [108, 67] on icon at bounding box center [107, 66] width 3 height 5
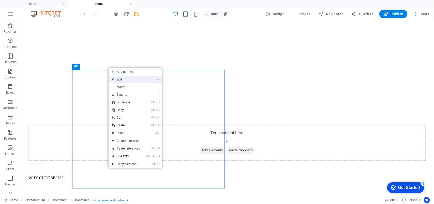
click at [140, 82] on link "⏎ Edit" at bounding box center [126, 79] width 34 height 8
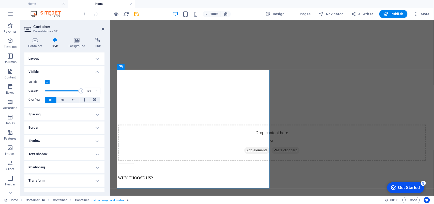
click at [93, 73] on h4 "Visible" at bounding box center [64, 70] width 80 height 9
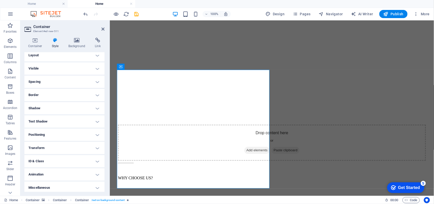
scroll to position [5, 0]
drag, startPoint x: 103, startPoint y: 30, endPoint x: 88, endPoint y: 29, distance: 14.5
click at [103, 30] on icon at bounding box center [102, 29] width 3 height 4
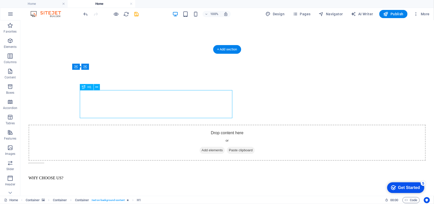
select select "px"
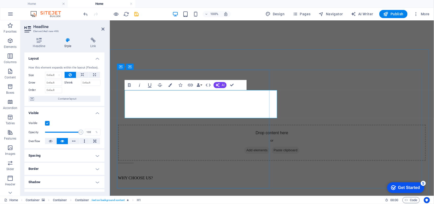
drag, startPoint x: 222, startPoint y: 112, endPoint x: 126, endPoint y: 96, distance: 98.0
click at [209, 84] on icon "button" at bounding box center [208, 84] width 5 height 3
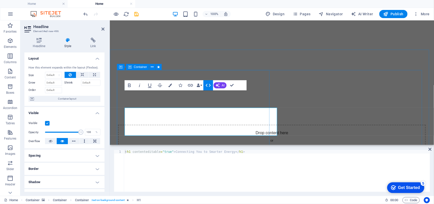
scroll to position [470, 0]
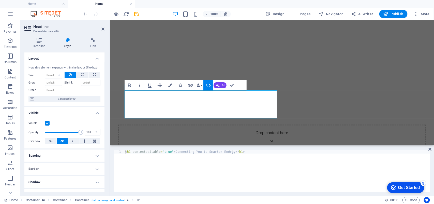
click at [206, 84] on icon "button" at bounding box center [208, 85] width 6 height 6
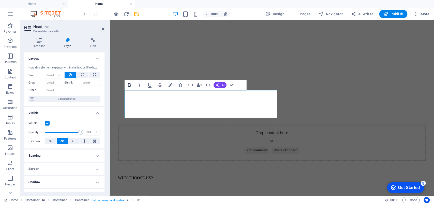
click at [128, 86] on icon "button" at bounding box center [129, 85] width 3 height 4
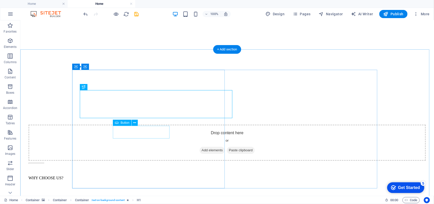
select select "px"
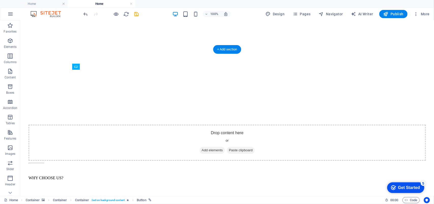
drag, startPoint x: 163, startPoint y: 134, endPoint x: 164, endPoint y: 160, distance: 26.2
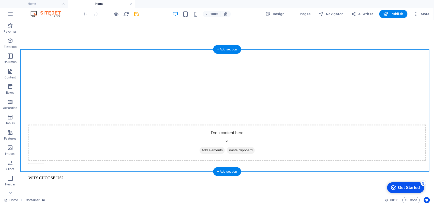
drag, startPoint x: 158, startPoint y: 125, endPoint x: 157, endPoint y: 144, distance: 19.3
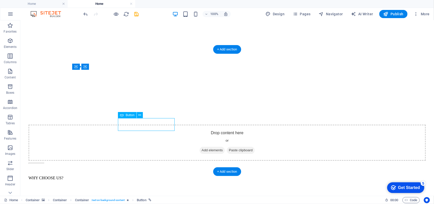
drag, startPoint x: 152, startPoint y: 119, endPoint x: 152, endPoint y: 129, distance: 9.9
select select "px"
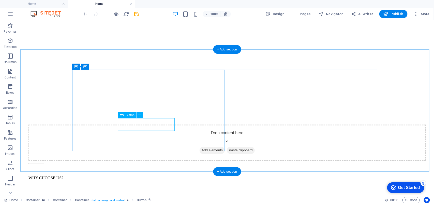
select select "px"
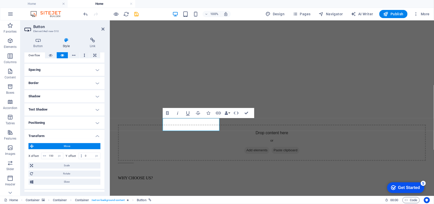
scroll to position [95, 0]
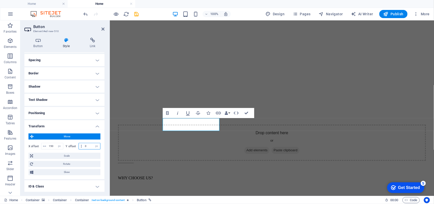
drag, startPoint x: 87, startPoint y: 145, endPoint x: 84, endPoint y: 145, distance: 2.8
click at [84, 145] on input "0" at bounding box center [92, 146] width 17 height 6
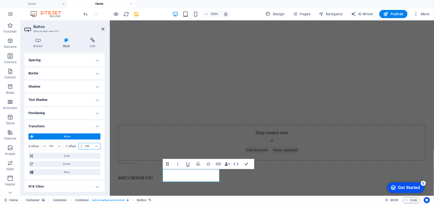
drag, startPoint x: 88, startPoint y: 145, endPoint x: 83, endPoint y: 147, distance: 6.1
click at [83, 147] on div "200 px rem % em vh vw" at bounding box center [90, 146] width 22 height 7
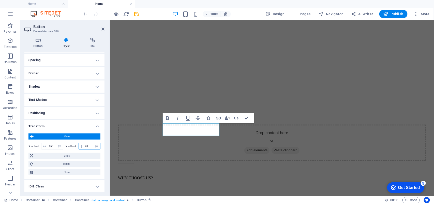
click at [90, 146] on input "20" at bounding box center [92, 146] width 17 height 6
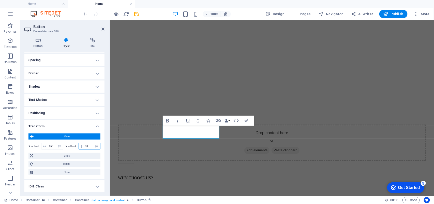
click at [89, 146] on input "30" at bounding box center [92, 146] width 17 height 6
click at [89, 149] on input "30" at bounding box center [92, 146] width 17 height 6
click at [89, 145] on input "30" at bounding box center [92, 146] width 17 height 6
type input "40"
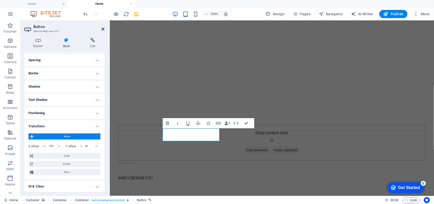
click at [103, 31] on icon at bounding box center [102, 29] width 3 height 4
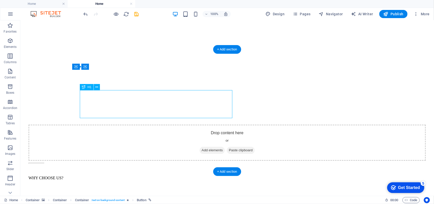
drag, startPoint x: 151, startPoint y: 103, endPoint x: 62, endPoint y: 103, distance: 89.2
select select "px"
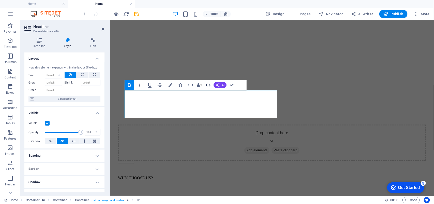
click at [210, 85] on icon "button" at bounding box center [208, 85] width 6 height 6
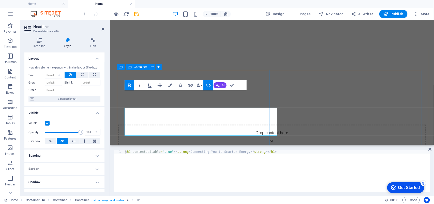
scroll to position [470, 0]
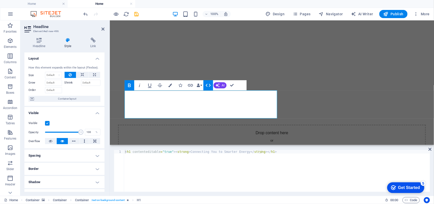
click at [210, 83] on icon "button" at bounding box center [208, 85] width 6 height 6
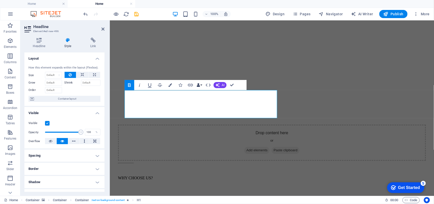
click at [202, 83] on button "Data Bindings" at bounding box center [199, 85] width 7 height 10
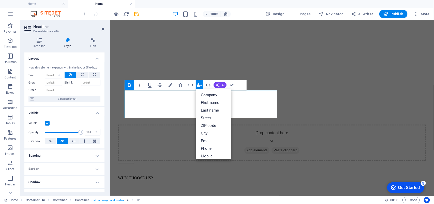
click at [202, 84] on button "Data Bindings" at bounding box center [199, 85] width 7 height 10
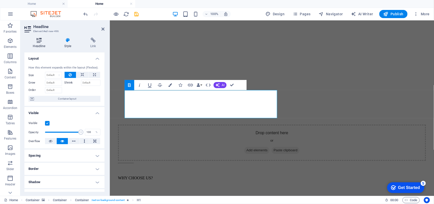
click at [43, 44] on h4 "Headline" at bounding box center [40, 43] width 32 height 11
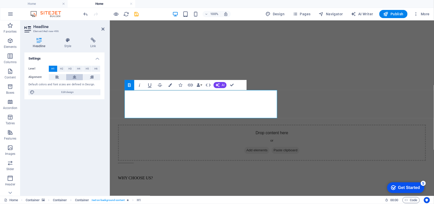
click at [71, 78] on button at bounding box center [74, 77] width 17 height 6
click at [64, 37] on div "Headline Style Link Settings Level H1 H2 H3 H4 H5 H6 Alignment Default colors a…" at bounding box center [64, 115] width 88 height 162
click at [68, 40] on icon at bounding box center [68, 40] width 24 height 5
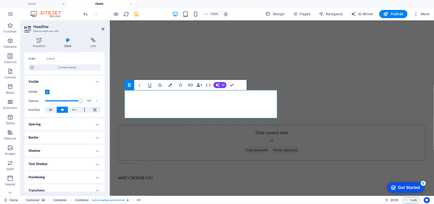
scroll to position [123, 0]
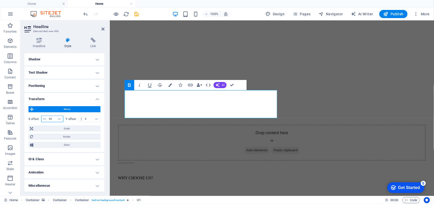
click at [52, 119] on input "30" at bounding box center [56, 119] width 16 height 6
click at [52, 118] on input "30" at bounding box center [56, 119] width 16 height 6
type input "0"
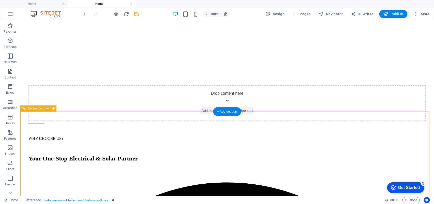
scroll to position [551, 0]
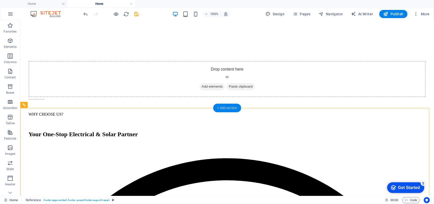
click at [230, 107] on div "+ Add section" at bounding box center [227, 107] width 28 height 9
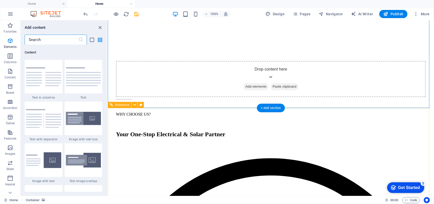
scroll to position [889, 0]
click at [0, 0] on icon "button" at bounding box center [0, 0] width 0 height 0
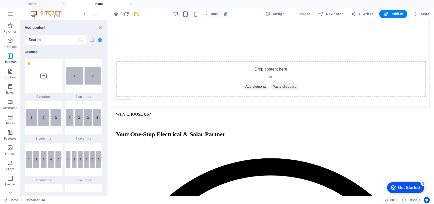
scroll to position [252, 0]
click at [46, 77] on icon at bounding box center [43, 76] width 7 height 7
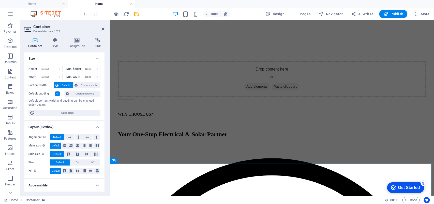
scroll to position [496, 0]
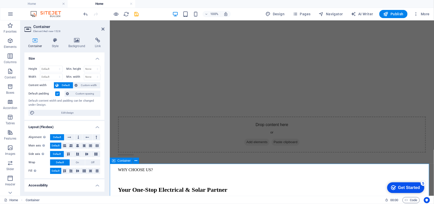
click at [102, 29] on icon at bounding box center [102, 29] width 3 height 4
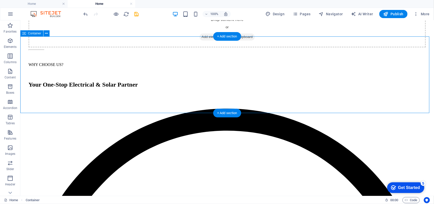
scroll to position [591, 0]
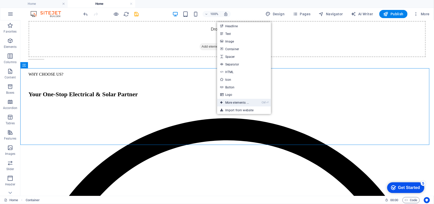
drag, startPoint x: 237, startPoint y: 100, endPoint x: 120, endPoint y: 74, distance: 119.4
click at [237, 100] on link "Ctrl ⏎ More elements ..." at bounding box center [234, 103] width 35 height 8
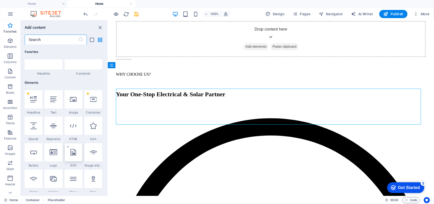
scroll to position [22, 0]
click at [73, 101] on icon at bounding box center [73, 100] width 7 height 7
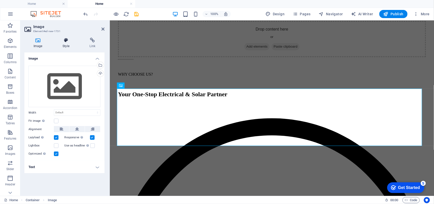
click at [66, 44] on h4 "Style" at bounding box center [66, 43] width 27 height 11
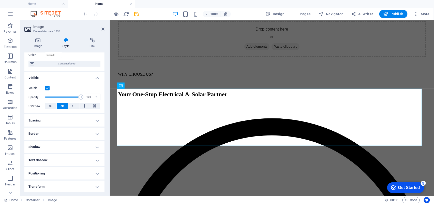
scroll to position [12, 0]
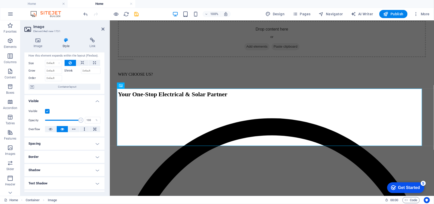
click at [96, 144] on h4 "Spacing" at bounding box center [64, 143] width 80 height 12
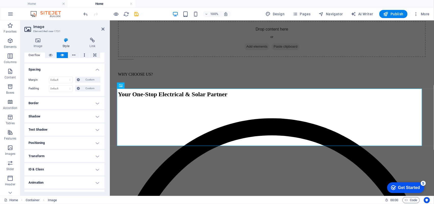
scroll to position [96, 0]
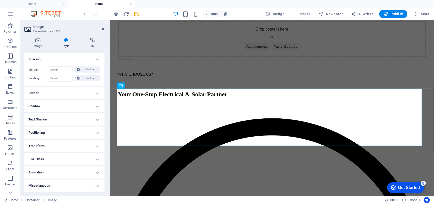
click at [96, 186] on h4 "Miscellaneous" at bounding box center [64, 185] width 80 height 12
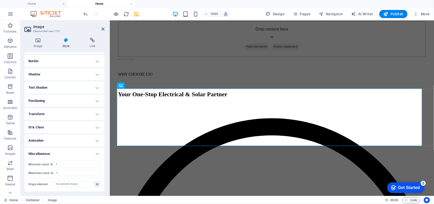
click at [97, 139] on h4 "Animation" at bounding box center [64, 140] width 80 height 12
click at [96, 129] on h4 "ID & Class" at bounding box center [64, 127] width 80 height 12
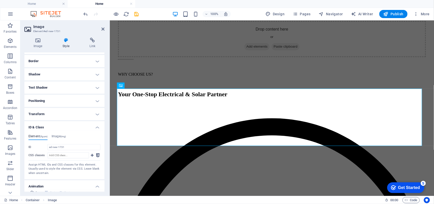
click at [96, 114] on h4 "Transform" at bounding box center [64, 114] width 80 height 12
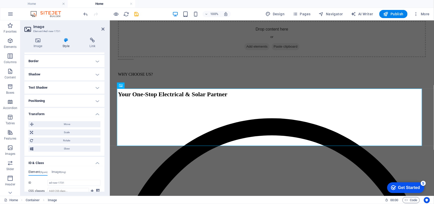
click at [95, 101] on h4 "Positioning" at bounding box center [64, 101] width 80 height 12
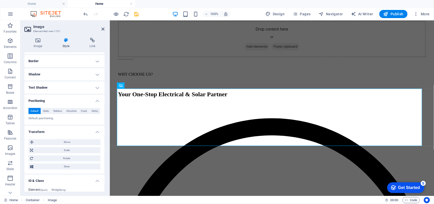
click at [97, 87] on h4 "Text Shadow" at bounding box center [64, 87] width 80 height 12
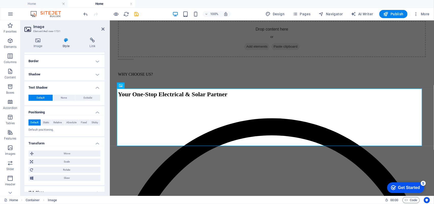
click at [94, 76] on h4 "Shadow" at bounding box center [64, 74] width 80 height 12
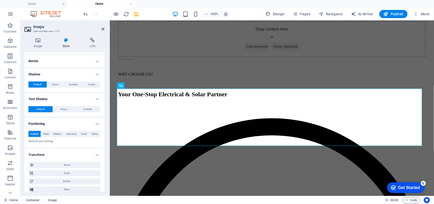
click at [96, 60] on h4 "Border" at bounding box center [64, 61] width 80 height 12
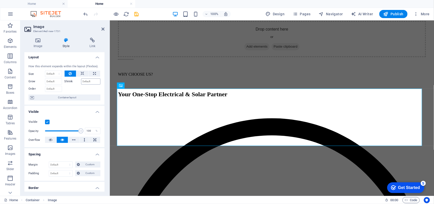
scroll to position [0, 0]
click at [40, 41] on icon at bounding box center [37, 40] width 27 height 5
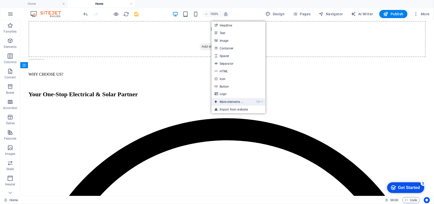
click at [236, 100] on link "Ctrl ⏎ More elements ..." at bounding box center [228, 102] width 35 height 8
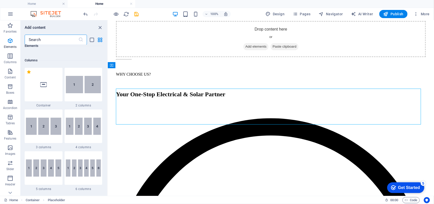
scroll to position [244, 0]
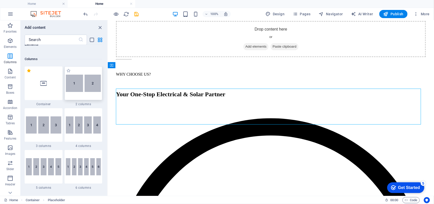
click at [75, 90] on img at bounding box center [83, 82] width 35 height 17
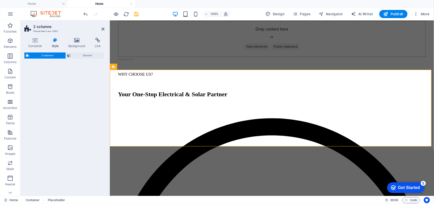
select select "rem"
select select "preset-columns-two-v2-default"
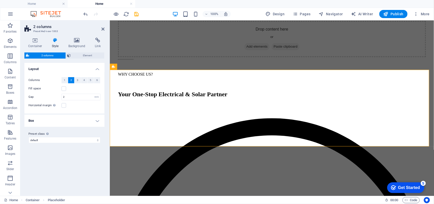
scroll to position [666, 0]
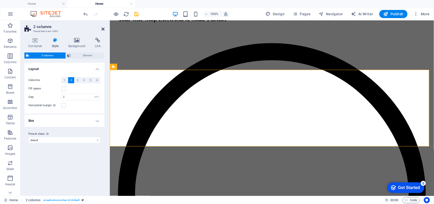
click at [103, 29] on icon at bounding box center [102, 29] width 3 height 4
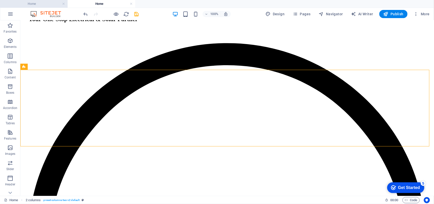
click at [51, 2] on h4 "Home" at bounding box center [34, 4] width 68 height 6
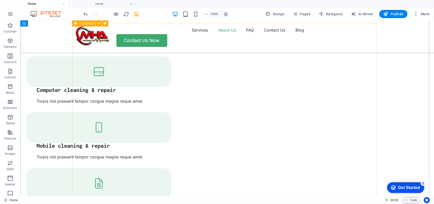
scroll to position [604, 0]
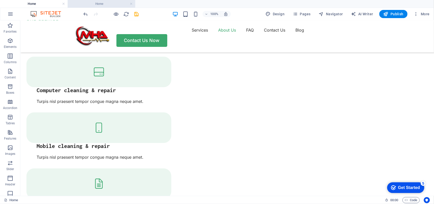
click at [95, 4] on h4 "Home" at bounding box center [102, 4] width 68 height 6
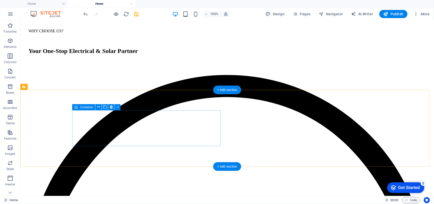
scroll to position [666, 0]
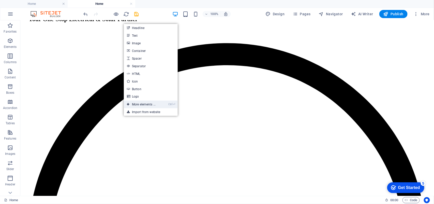
click at [146, 102] on link "Ctrl ⏎ More elements ..." at bounding box center [141, 104] width 35 height 8
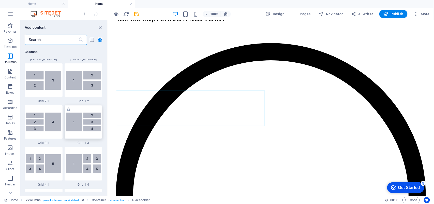
scroll to position [657, 0]
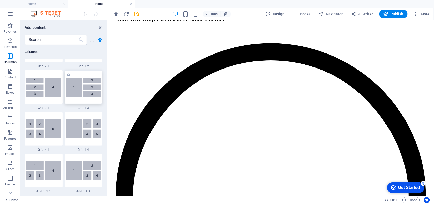
click at [88, 85] on img at bounding box center [83, 87] width 35 height 19
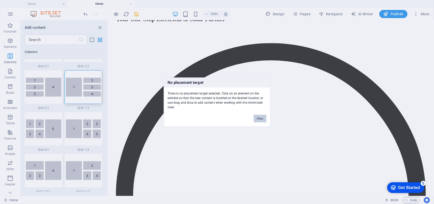
click at [257, 120] on button "Okay" at bounding box center [260, 118] width 13 height 8
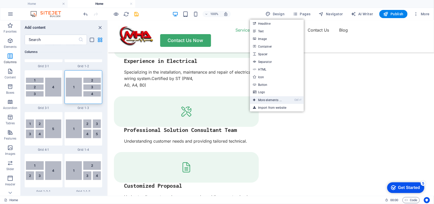
click at [260, 100] on link "Ctrl ⏎ More elements ..." at bounding box center [267, 100] width 35 height 8
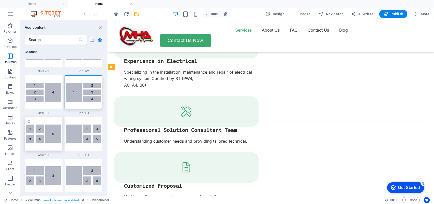
scroll to position [658, 0]
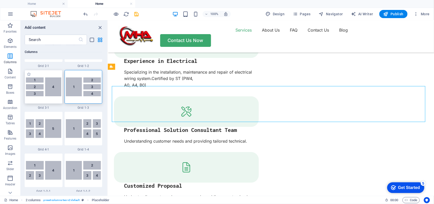
click at [51, 93] on div at bounding box center [44, 87] width 38 height 34
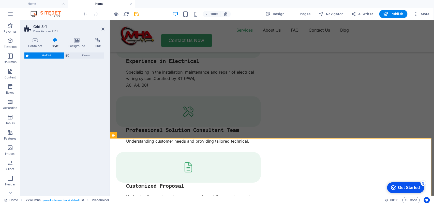
select select "rem"
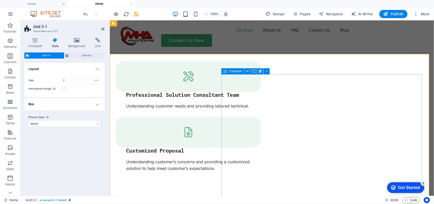
scroll to position [698, 0]
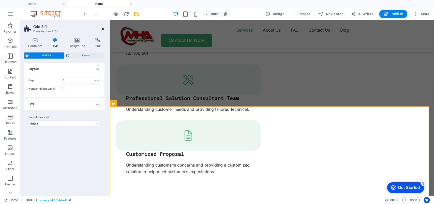
click at [103, 27] on icon at bounding box center [102, 29] width 3 height 4
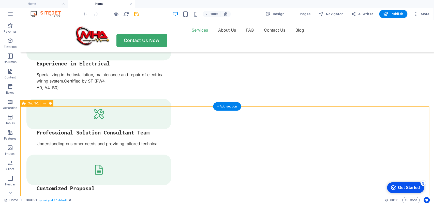
scroll to position [634, 0]
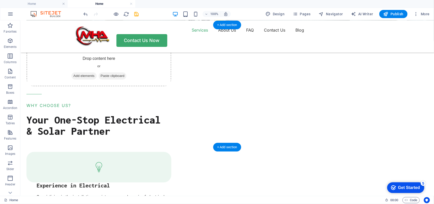
scroll to position [571, 0]
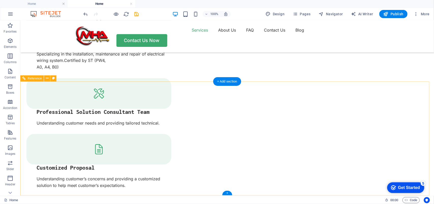
scroll to position [615, 0]
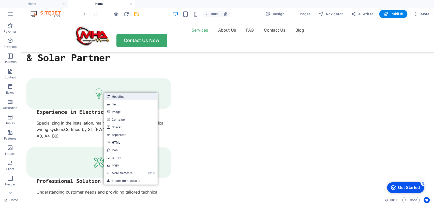
click at [118, 97] on link "Headline" at bounding box center [131, 97] width 54 height 8
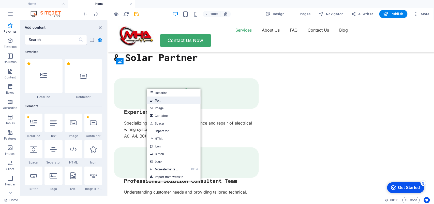
click at [160, 99] on link "Text" at bounding box center [174, 100] width 54 height 8
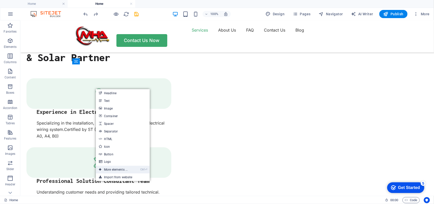
click at [122, 168] on link "Ctrl ⏎ More elements ..." at bounding box center [113, 169] width 35 height 8
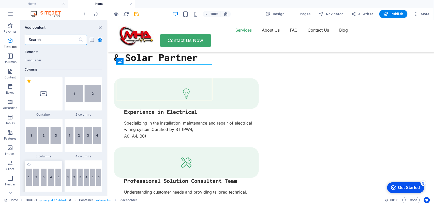
scroll to position [181, 0]
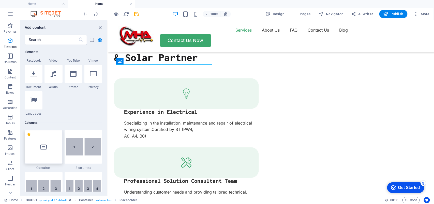
click at [48, 143] on div at bounding box center [44, 147] width 38 height 34
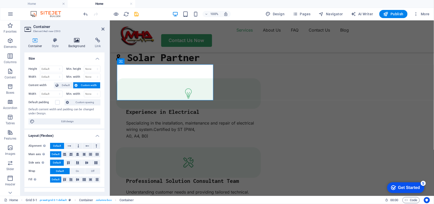
click at [79, 43] on h4 "Background" at bounding box center [78, 43] width 27 height 11
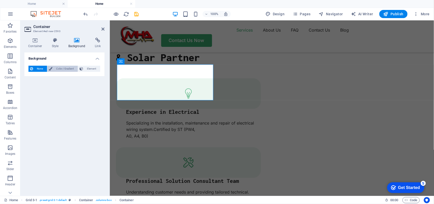
click at [65, 69] on span "Color / Gradient" at bounding box center [65, 69] width 22 height 6
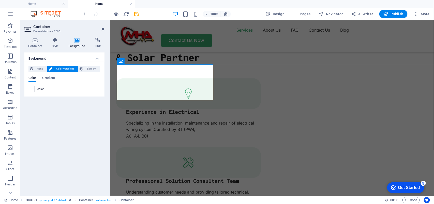
click at [32, 88] on span at bounding box center [32, 89] width 6 height 6
type input "#ffffff"
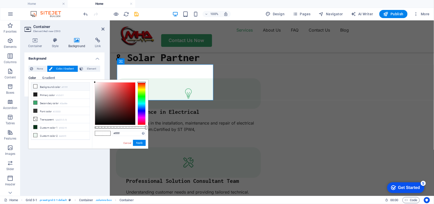
click at [45, 88] on li "Background color #ffffff" at bounding box center [60, 86] width 58 height 8
click at [136, 140] on button "Apply" at bounding box center [139, 143] width 13 height 6
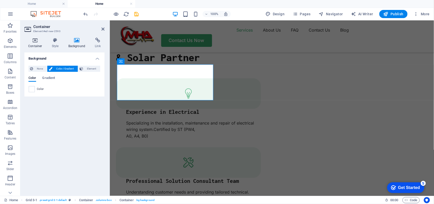
click at [36, 43] on h4 "Container" at bounding box center [36, 43] width 24 height 11
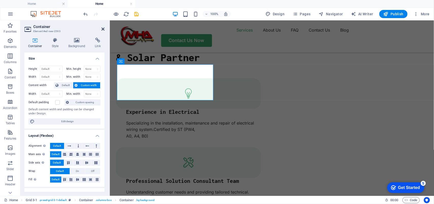
click at [103, 27] on icon at bounding box center [102, 29] width 3 height 4
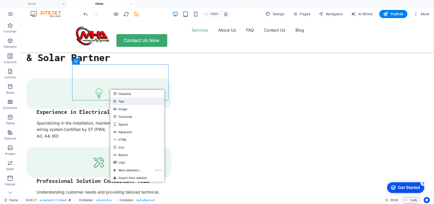
click at [125, 100] on link "Text" at bounding box center [137, 101] width 54 height 8
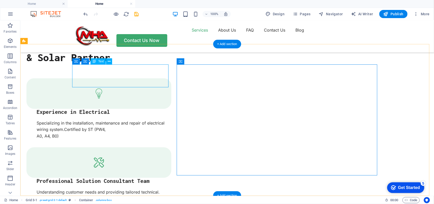
drag, startPoint x: 159, startPoint y: 77, endPoint x: 69, endPoint y: 76, distance: 90.0
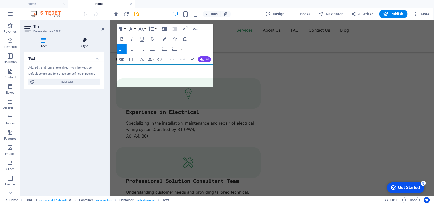
click at [79, 42] on icon at bounding box center [85, 40] width 40 height 5
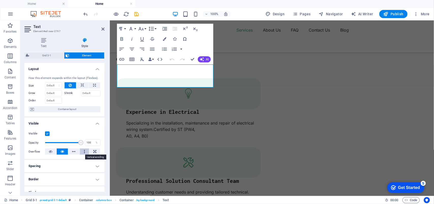
click at [80, 151] on button at bounding box center [84, 151] width 9 height 6
click at [73, 151] on icon at bounding box center [74, 151] width 4 height 6
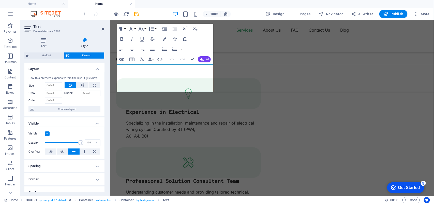
click at [74, 150] on icon at bounding box center [74, 151] width 4 height 6
drag, startPoint x: 48, startPoint y: 150, endPoint x: 56, endPoint y: 150, distance: 7.6
click at [49, 150] on button at bounding box center [50, 151] width 11 height 6
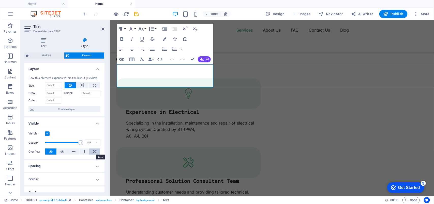
click at [94, 151] on icon at bounding box center [94, 151] width 3 height 6
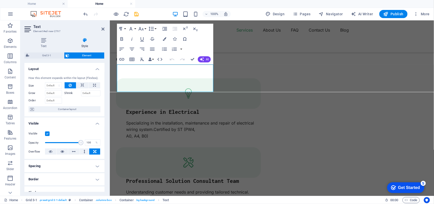
click at [94, 151] on icon at bounding box center [94, 151] width 3 height 6
click at [51, 150] on icon at bounding box center [51, 151] width 4 height 6
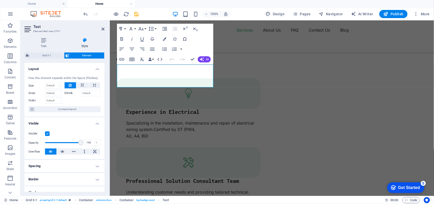
click at [96, 124] on h4 "Visible" at bounding box center [64, 121] width 80 height 9
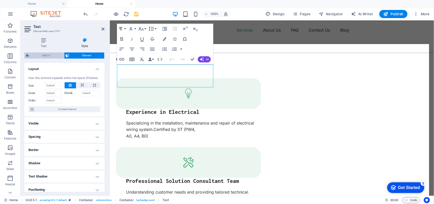
click at [50, 55] on span "Grid 3-1" at bounding box center [47, 55] width 32 height 6
select select "rem"
select select "px"
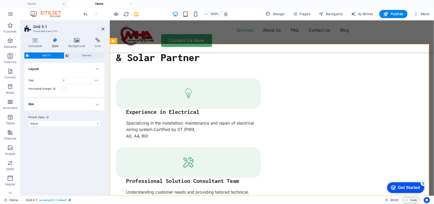
click at [95, 101] on h4 "Box" at bounding box center [64, 104] width 80 height 12
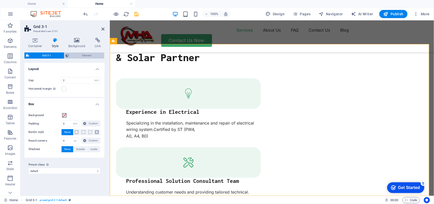
click at [70, 55] on button "Element" at bounding box center [84, 55] width 40 height 6
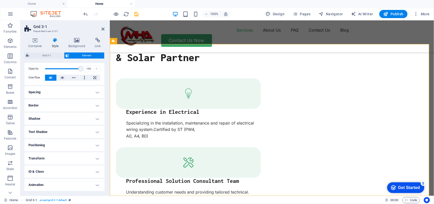
scroll to position [31, 0]
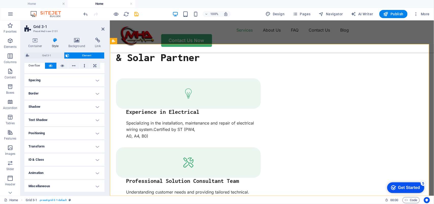
click at [87, 146] on h4 "Transform" at bounding box center [64, 146] width 80 height 12
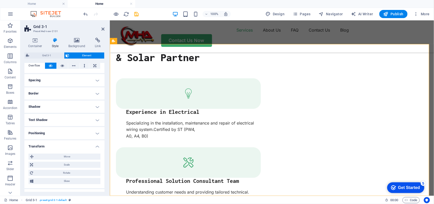
click at [91, 146] on h4 "Transform" at bounding box center [64, 144] width 80 height 9
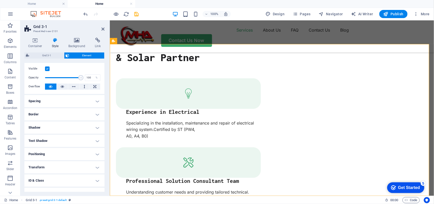
scroll to position [0, 0]
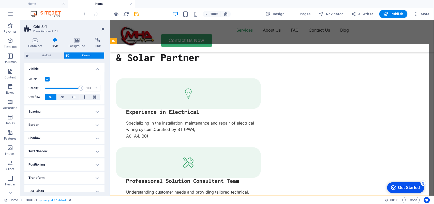
click at [86, 111] on h4 "Spacing" at bounding box center [64, 111] width 80 height 12
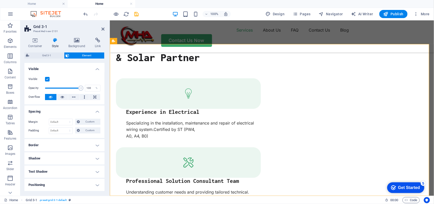
click at [86, 111] on h4 "Spacing" at bounding box center [64, 109] width 80 height 9
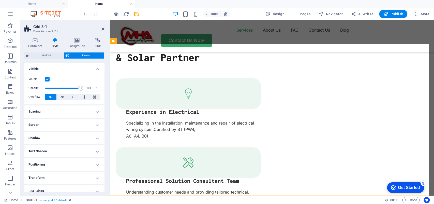
click at [86, 111] on h4 "Spacing" at bounding box center [64, 111] width 80 height 12
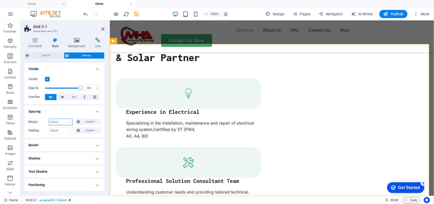
click at [61, 121] on select "Default auto px % rem vw vh Custom" at bounding box center [60, 122] width 23 height 6
click at [78, 122] on icon at bounding box center [78, 121] width 3 height 6
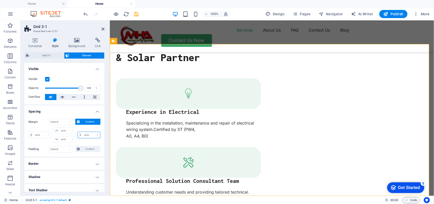
click at [80, 135] on select "auto px % rem vw vh" at bounding box center [89, 135] width 22 height 6
click at [86, 121] on span "Custom" at bounding box center [90, 121] width 18 height 6
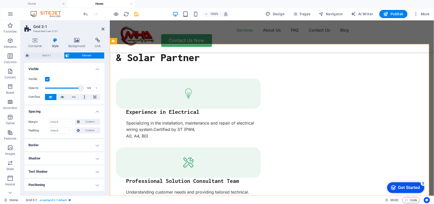
click at [94, 112] on h4 "Spacing" at bounding box center [64, 109] width 80 height 9
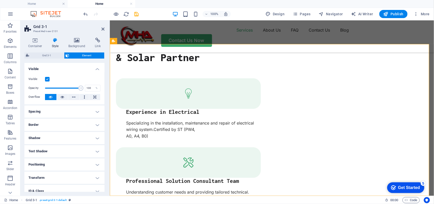
click at [97, 125] on h4 "Border" at bounding box center [64, 124] width 80 height 12
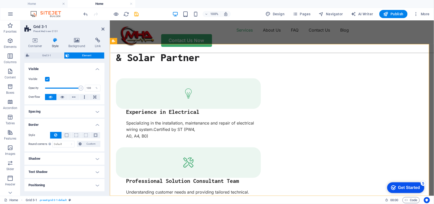
click at [97, 125] on h4 "Border" at bounding box center [64, 122] width 80 height 9
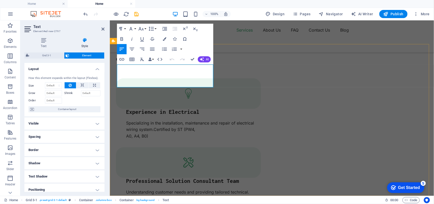
click at [149, 50] on icon "button" at bounding box center [152, 49] width 6 height 6
click at [122, 51] on icon "button" at bounding box center [122, 49] width 6 height 6
click at [153, 30] on icon "button" at bounding box center [151, 29] width 6 height 6
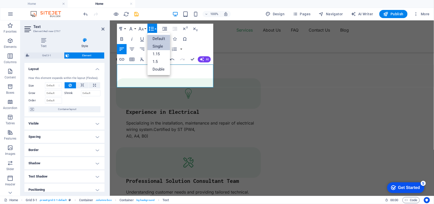
click at [156, 47] on link "Single" at bounding box center [158, 46] width 23 height 8
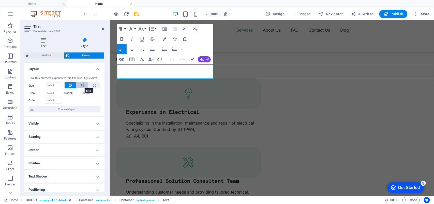
click at [82, 86] on icon at bounding box center [83, 85] width 4 height 6
click at [72, 85] on button at bounding box center [71, 85] width 12 height 6
click at [95, 85] on icon at bounding box center [94, 85] width 3 height 6
type input "100"
select select "%"
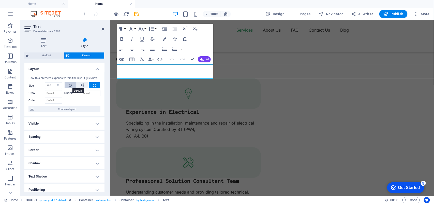
click at [69, 86] on icon at bounding box center [70, 85] width 3 height 6
select select "DISABLED_OPTION_VALUE"
click at [78, 67] on h4 "Layout" at bounding box center [64, 67] width 80 height 9
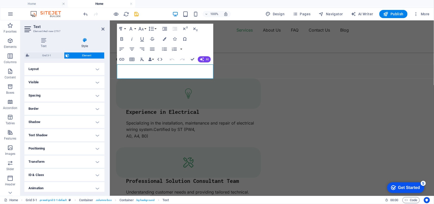
click at [70, 79] on h4 "Visible" at bounding box center [64, 82] width 80 height 12
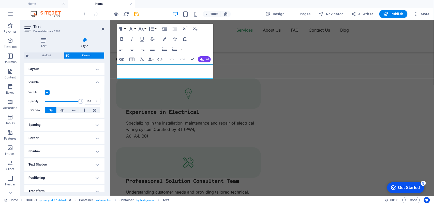
click at [72, 81] on h4 "Visible" at bounding box center [64, 80] width 80 height 9
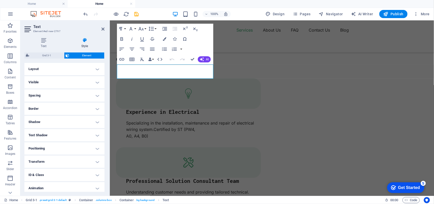
click at [70, 99] on h4 "Spacing" at bounding box center [64, 95] width 80 height 12
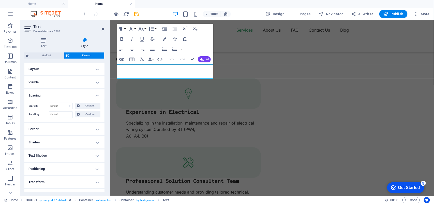
click at [71, 95] on h4 "Spacing" at bounding box center [64, 93] width 80 height 9
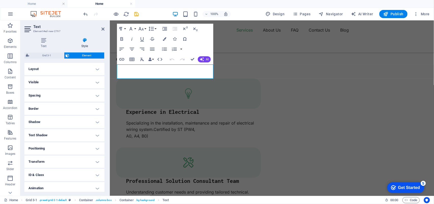
click at [69, 109] on h4 "Border" at bounding box center [64, 108] width 80 height 12
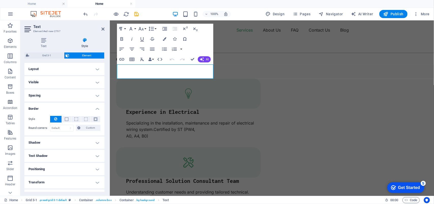
click at [69, 109] on h4 "Border" at bounding box center [64, 106] width 80 height 9
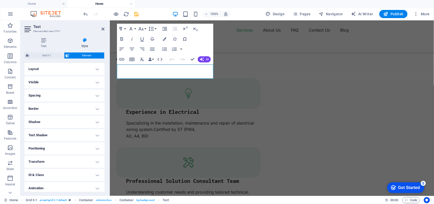
click at [69, 125] on h4 "Shadow" at bounding box center [64, 122] width 80 height 12
click at [69, 122] on h4 "Shadow" at bounding box center [64, 120] width 80 height 9
click at [67, 108] on h4 "Border" at bounding box center [64, 108] width 80 height 12
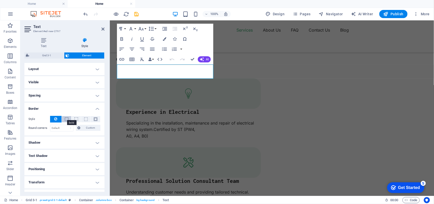
click at [65, 118] on span at bounding box center [67, 119] width 4 height 4
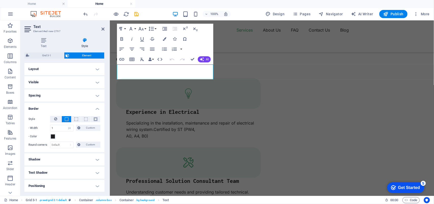
click at [65, 118] on span at bounding box center [67, 119] width 4 height 4
click at [56, 119] on icon at bounding box center [55, 119] width 3 height 6
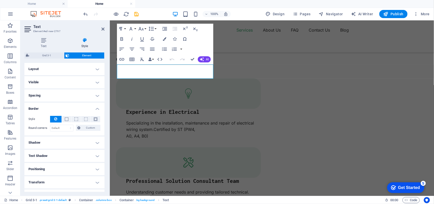
click at [83, 108] on h4 "Border" at bounding box center [64, 106] width 80 height 9
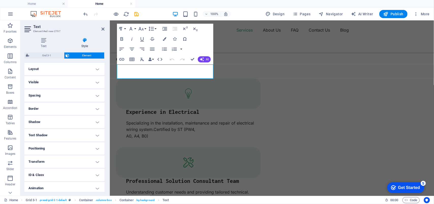
click at [69, 125] on h4 "Shadow" at bounding box center [64, 122] width 80 height 12
click at [69, 123] on h4 "Shadow" at bounding box center [64, 120] width 80 height 9
click at [69, 133] on h4 "Text Shadow" at bounding box center [64, 135] width 80 height 12
click at [69, 133] on h4 "Text Shadow" at bounding box center [64, 133] width 80 height 9
click at [68, 143] on h4 "Positioning" at bounding box center [64, 148] width 80 height 12
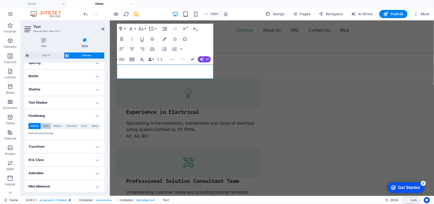
scroll to position [33, 0]
click at [56, 125] on span "Relative" at bounding box center [57, 125] width 8 height 6
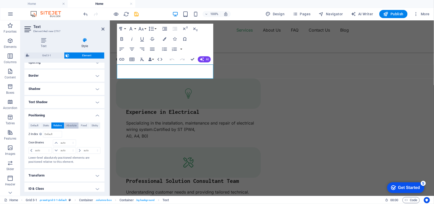
click at [69, 125] on span "Absolute" at bounding box center [71, 125] width 10 height 6
click at [82, 123] on span "Fixed" at bounding box center [84, 125] width 6 height 6
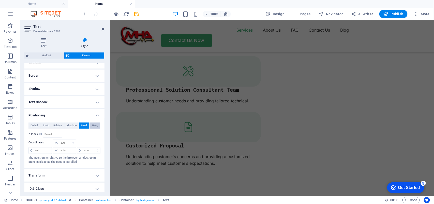
click at [92, 124] on span "Sticky" at bounding box center [94, 125] width 7 height 6
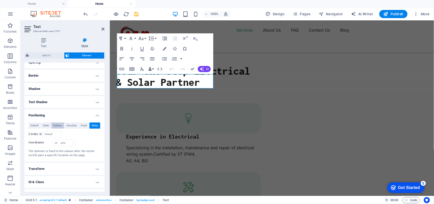
scroll to position [579, 0]
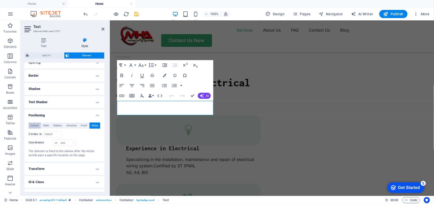
click at [33, 128] on span "Default" at bounding box center [34, 125] width 8 height 6
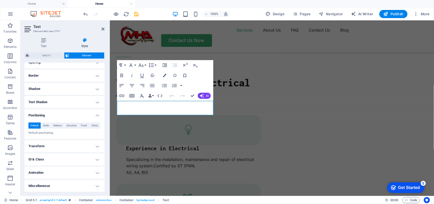
click at [95, 116] on h4 "Positioning" at bounding box center [64, 113] width 80 height 9
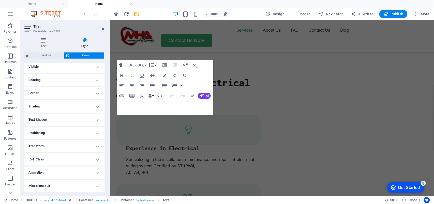
click at [85, 145] on h4 "Transform" at bounding box center [64, 146] width 80 height 12
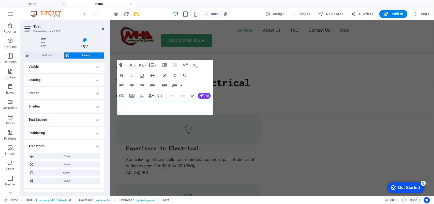
click at [86, 144] on h4 "Transform" at bounding box center [64, 144] width 80 height 9
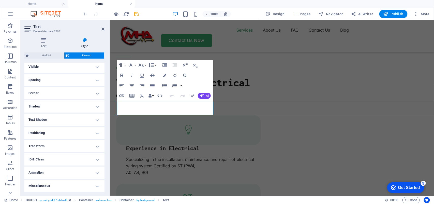
scroll to position [15, 0]
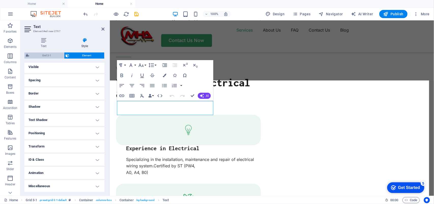
click at [50, 53] on span "Grid 3-1" at bounding box center [47, 55] width 32 height 6
select select "rem"
select select "px"
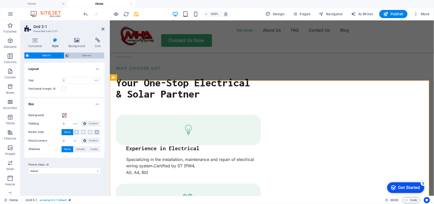
click at [76, 55] on span "Element" at bounding box center [87, 55] width 32 height 6
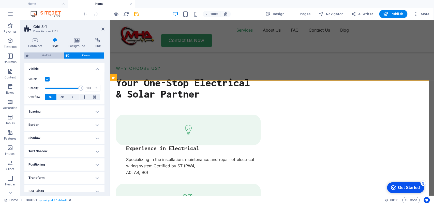
click at [41, 57] on span "Grid 3-1" at bounding box center [47, 55] width 32 height 6
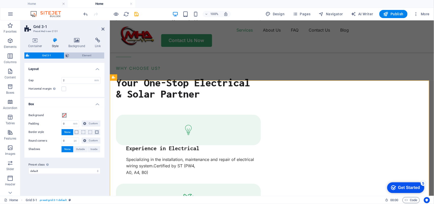
click at [75, 55] on span "Element" at bounding box center [87, 55] width 32 height 6
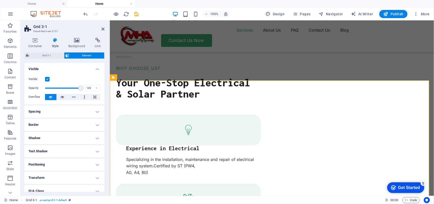
click at [81, 68] on h4 "Visible" at bounding box center [64, 67] width 80 height 9
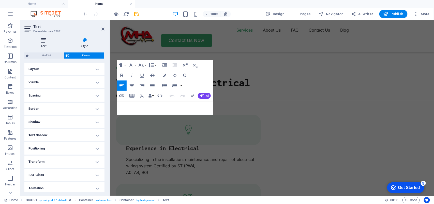
click at [46, 41] on icon at bounding box center [43, 40] width 38 height 5
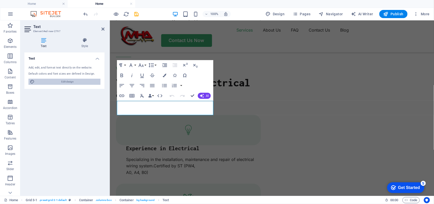
drag, startPoint x: 63, startPoint y: 79, endPoint x: 241, endPoint y: 41, distance: 182.8
click at [63, 79] on span "Edit design" at bounding box center [67, 82] width 63 height 6
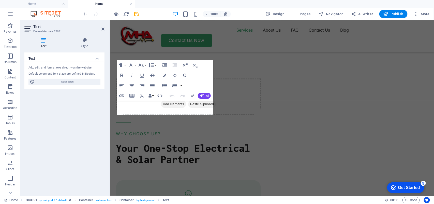
select select "px"
select select "400"
select select "px"
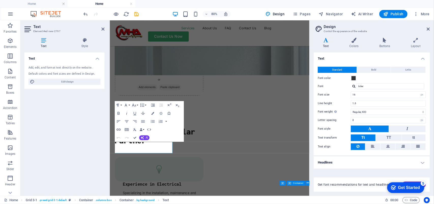
click at [419, 161] on h4 "Headlines" at bounding box center [372, 162] width 116 height 12
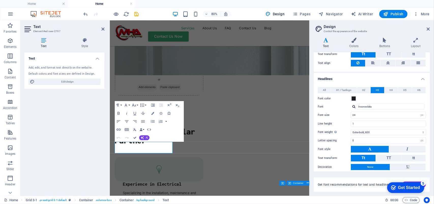
scroll to position [104, 0]
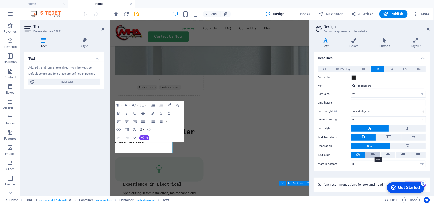
click at [372, 155] on icon at bounding box center [373, 154] width 4 height 6
click at [360, 155] on button at bounding box center [358, 154] width 14 height 7
click at [391, 154] on button at bounding box center [387, 154] width 15 height 7
click at [402, 154] on icon at bounding box center [403, 154] width 4 height 6
click at [416, 154] on icon at bounding box center [418, 154] width 4 height 6
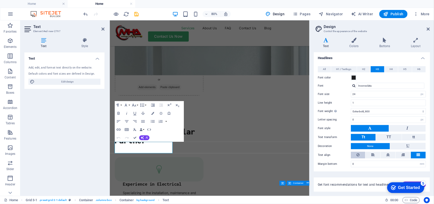
click at [360, 154] on button at bounding box center [358, 154] width 14 height 7
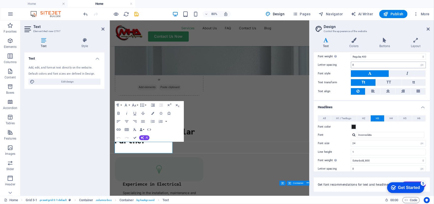
scroll to position [9, 0]
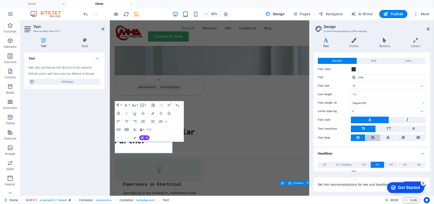
click at [374, 138] on icon at bounding box center [373, 137] width 4 height 6
click at [391, 140] on button at bounding box center [387, 137] width 15 height 7
click at [402, 140] on icon at bounding box center [403, 137] width 4 height 6
click at [359, 139] on icon at bounding box center [357, 137] width 3 height 6
click at [428, 28] on icon at bounding box center [428, 29] width 3 height 4
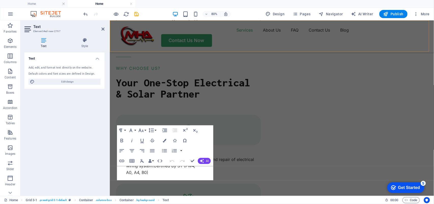
scroll to position [514, 0]
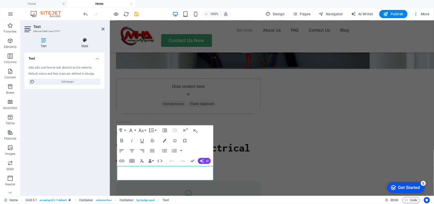
click at [86, 43] on h4 "Style" at bounding box center [85, 43] width 40 height 11
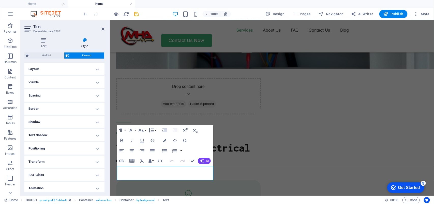
click at [93, 68] on h4 "Layout" at bounding box center [64, 69] width 80 height 12
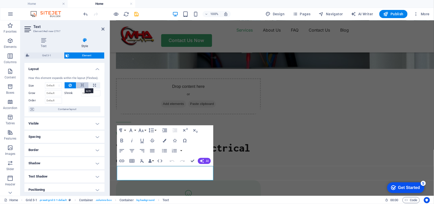
click at [82, 86] on icon at bounding box center [83, 85] width 4 height 6
click at [70, 85] on icon at bounding box center [70, 85] width 3 height 6
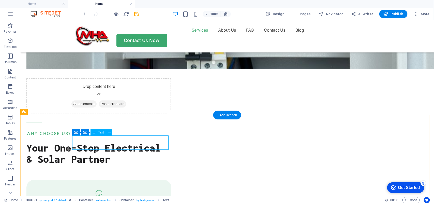
scroll to position [545, 0]
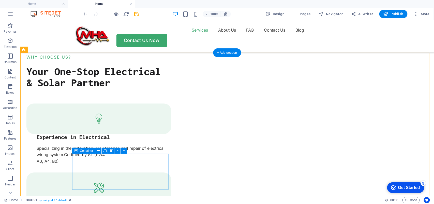
scroll to position [609, 0]
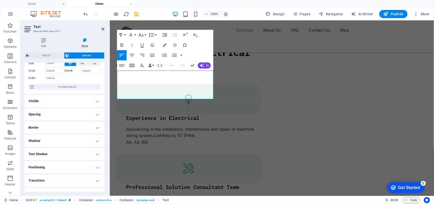
scroll to position [0, 0]
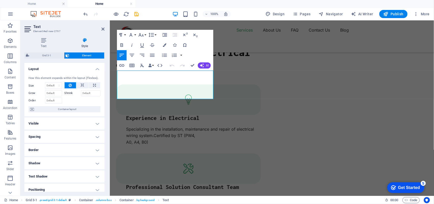
click at [79, 69] on h4 "Layout" at bounding box center [64, 67] width 80 height 9
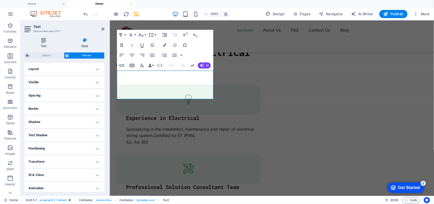
click at [46, 45] on h4 "Text" at bounding box center [44, 43] width 40 height 11
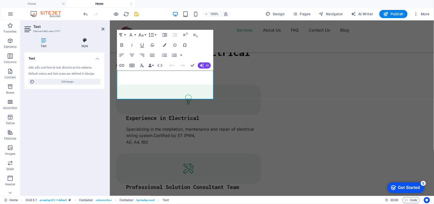
click at [79, 41] on icon at bounding box center [85, 40] width 40 height 5
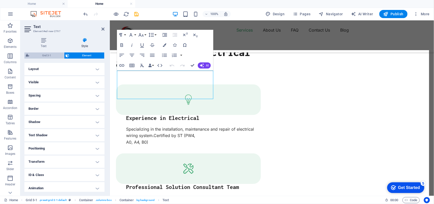
click at [45, 52] on span "Grid 3-1" at bounding box center [47, 55] width 32 height 6
select select "rem"
select select "px"
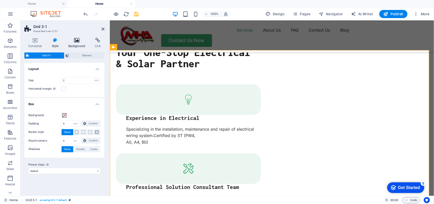
click at [77, 42] on icon at bounding box center [77, 40] width 25 height 5
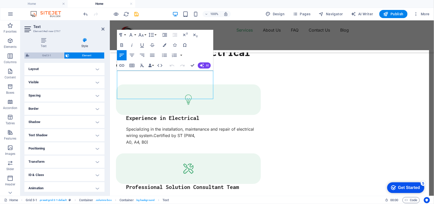
click at [50, 56] on span "Grid 3-1" at bounding box center [47, 55] width 32 height 6
select select "rem"
select select "px"
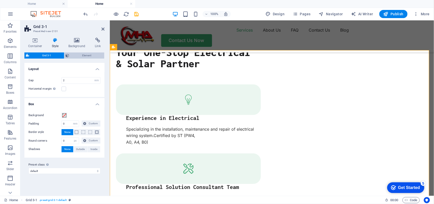
click at [88, 55] on span "Element" at bounding box center [87, 55] width 32 height 6
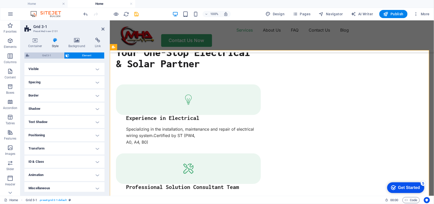
click at [53, 52] on span "Grid 3-1" at bounding box center [47, 55] width 32 height 6
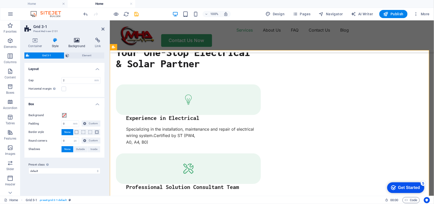
click at [77, 41] on icon at bounding box center [77, 40] width 25 height 5
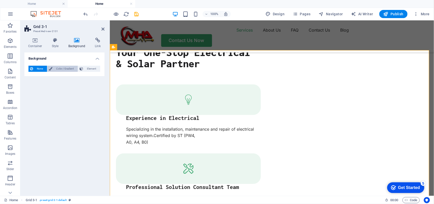
click at [65, 68] on span "Color / Gradient" at bounding box center [65, 69] width 22 height 6
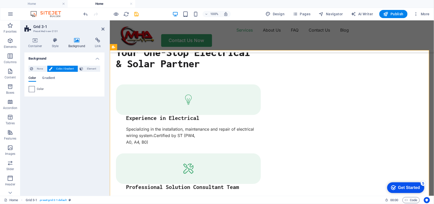
click at [32, 90] on span at bounding box center [32, 89] width 6 height 6
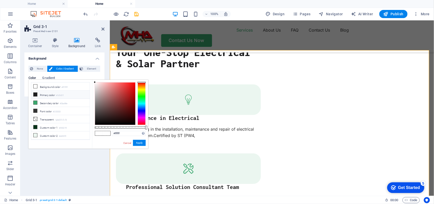
click at [47, 95] on li "Primary color #1d1d1f" at bounding box center [60, 94] width 58 height 8
type input "#1d1d1f"
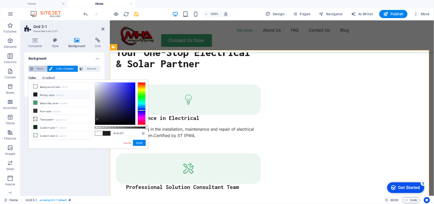
click at [36, 69] on span "None" at bounding box center [40, 69] width 11 height 6
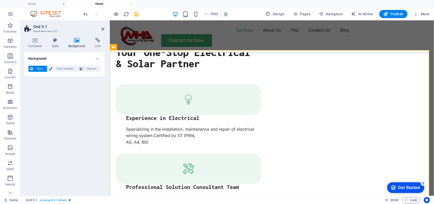
click at [97, 57] on h4 "Background" at bounding box center [64, 56] width 80 height 9
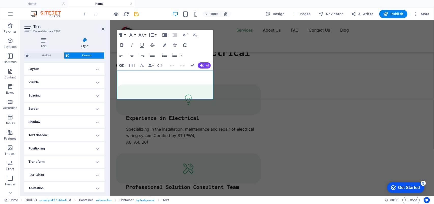
click at [88, 109] on h4 "Border" at bounding box center [64, 108] width 80 height 12
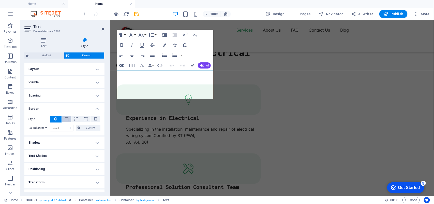
click at [66, 120] on span at bounding box center [67, 119] width 4 height 4
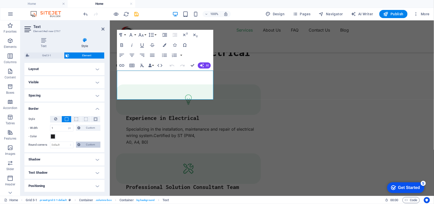
click at [85, 145] on span "Custom" at bounding box center [90, 144] width 17 height 6
click at [79, 143] on icon at bounding box center [79, 144] width 3 height 6
click at [65, 142] on select "Default px rem % vh vw Custom" at bounding box center [61, 145] width 23 height 6
click at [63, 144] on select "Default px rem % vh vw Custom" at bounding box center [61, 145] width 23 height 6
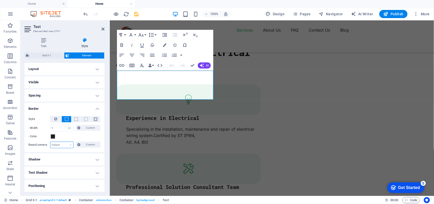
click at [63, 144] on select "Default px rem % vh vw Custom" at bounding box center [61, 145] width 23 height 6
drag, startPoint x: 63, startPoint y: 144, endPoint x: 65, endPoint y: 146, distance: 3.3
click at [63, 144] on select "Default px rem % vh vw Custom" at bounding box center [61, 145] width 23 height 6
select select "px"
click at [65, 142] on select "Default px rem % vh vw Custom" at bounding box center [61, 145] width 23 height 6
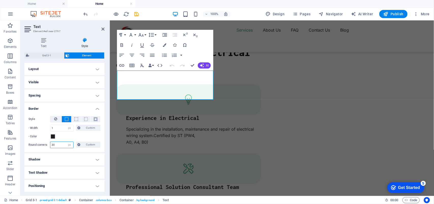
click at [60, 144] on input "30" at bounding box center [61, 145] width 23 height 6
click at [58, 118] on button at bounding box center [55, 119] width 11 height 7
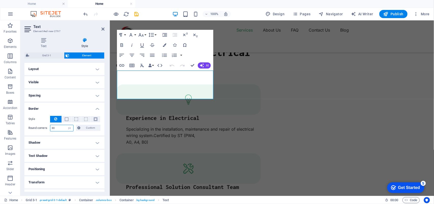
click at [58, 129] on input "30" at bounding box center [61, 128] width 23 height 6
click at [59, 129] on input "30" at bounding box center [61, 128] width 23 height 6
type input "0"
click at [103, 30] on icon at bounding box center [102, 29] width 3 height 4
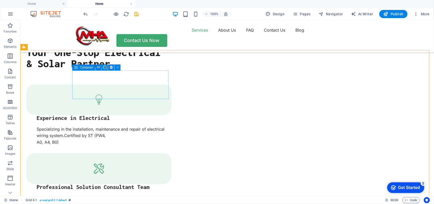
click at [79, 66] on div "Container" at bounding box center [83, 67] width 23 height 6
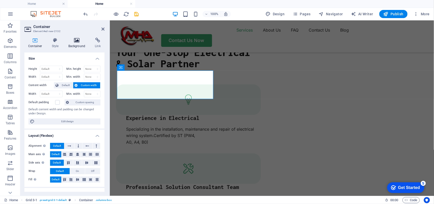
click at [73, 41] on icon at bounding box center [77, 40] width 25 height 5
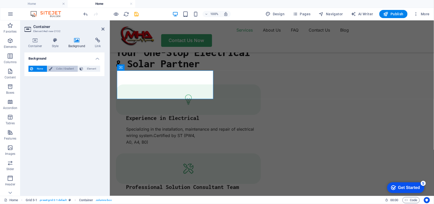
click at [62, 70] on span "Color / Gradient" at bounding box center [65, 69] width 22 height 6
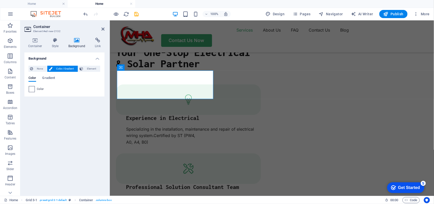
click at [34, 88] on span at bounding box center [32, 89] width 6 height 6
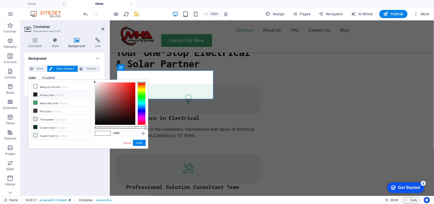
click at [50, 97] on li "Primary color #1d1d1f" at bounding box center [60, 94] width 58 height 8
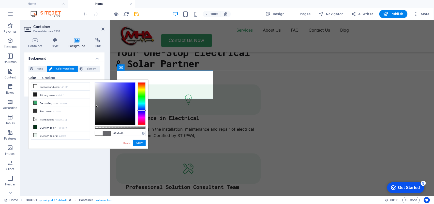
type input "#8a8a92"
drag, startPoint x: 97, startPoint y: 120, endPoint x: 97, endPoint y: 100, distance: 19.8
click at [97, 100] on div at bounding box center [97, 100] width 2 height 2
click at [142, 141] on button "Apply" at bounding box center [139, 143] width 13 height 6
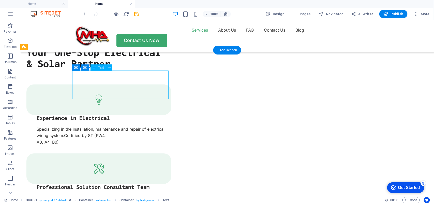
select select "px"
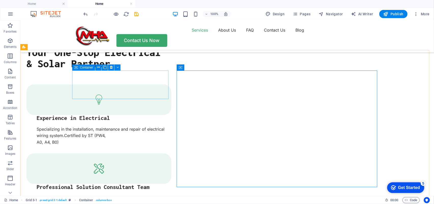
click at [77, 69] on icon at bounding box center [76, 67] width 4 height 6
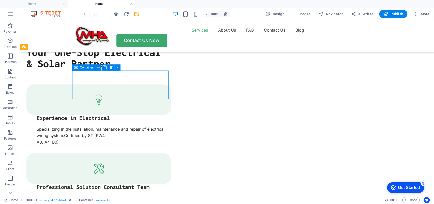
click at [84, 67] on span "Container" at bounding box center [86, 67] width 13 height 3
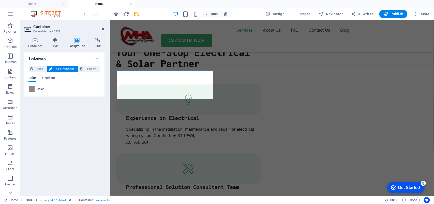
click at [51, 78] on span "Gradient" at bounding box center [48, 78] width 13 height 7
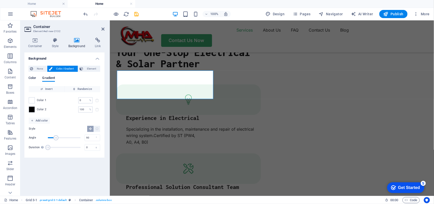
click at [31, 78] on span "Color" at bounding box center [32, 78] width 8 height 7
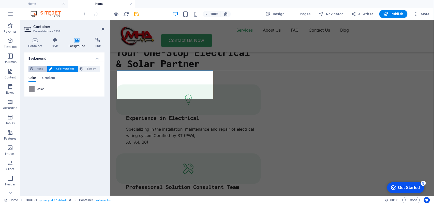
click at [37, 69] on span "None" at bounding box center [40, 69] width 11 height 6
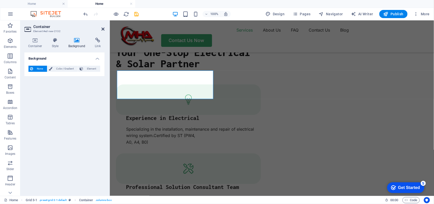
click at [102, 29] on icon at bounding box center [102, 29] width 3 height 4
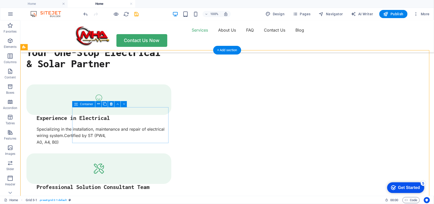
click at [80, 104] on span "Container" at bounding box center [86, 103] width 13 height 3
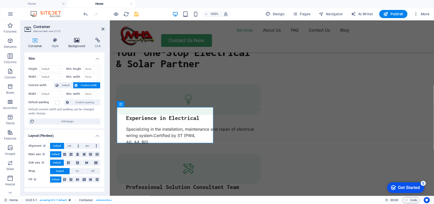
click at [74, 42] on icon at bounding box center [77, 40] width 25 height 5
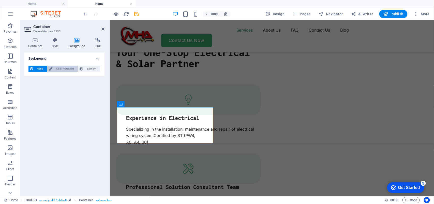
click at [64, 67] on span "Color / Gradient" at bounding box center [65, 69] width 22 height 6
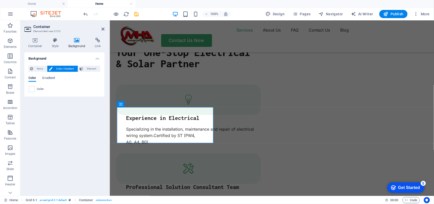
click at [35, 88] on div "Color" at bounding box center [64, 89] width 71 height 6
click at [30, 87] on span at bounding box center [32, 89] width 6 height 6
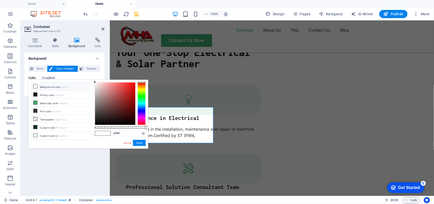
click at [48, 88] on li "Background color #ffffff" at bounding box center [60, 86] width 58 height 8
type input "#c1bdbd"
drag, startPoint x: 97, startPoint y: 88, endPoint x: 96, endPoint y: 92, distance: 4.4
click at [96, 92] on div at bounding box center [115, 103] width 40 height 42
drag, startPoint x: 130, startPoint y: 132, endPoint x: 110, endPoint y: 131, distance: 20.6
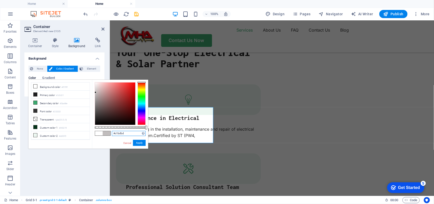
click at [110, 131] on div "#c1bdbd Supported formats #0852ed rgb(8, 82, 237) rgba(8, 82, 237, 90%) hsv(221…" at bounding box center [120, 151] width 56 height 143
click at [141, 143] on button "Apply" at bounding box center [139, 143] width 13 height 6
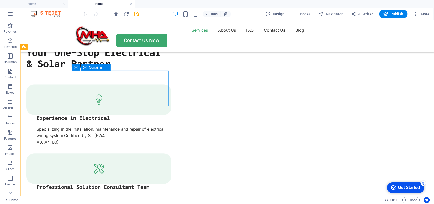
click at [93, 67] on span "Container" at bounding box center [95, 67] width 13 height 3
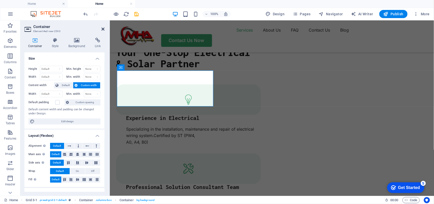
click at [104, 27] on icon at bounding box center [102, 29] width 3 height 4
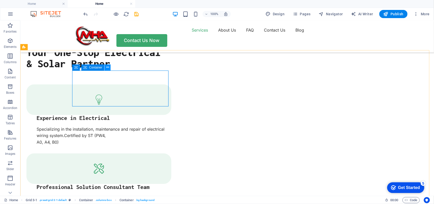
click at [107, 67] on icon at bounding box center [107, 67] width 3 height 5
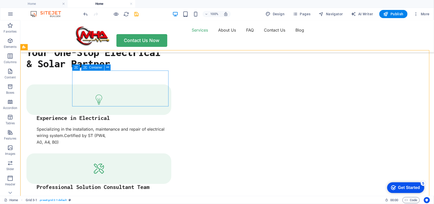
click at [101, 67] on span "Container" at bounding box center [95, 67] width 13 height 3
click at [106, 67] on icon at bounding box center [107, 67] width 3 height 5
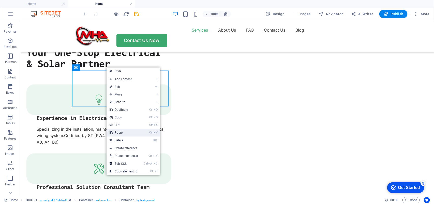
click at [135, 131] on link "Ctrl V Paste" at bounding box center [123, 133] width 34 height 8
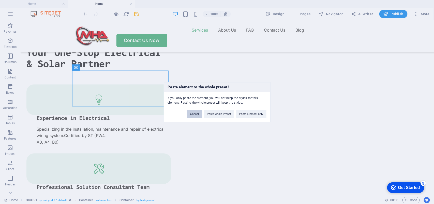
click at [200, 114] on button "Cancel" at bounding box center [194, 114] width 15 height 8
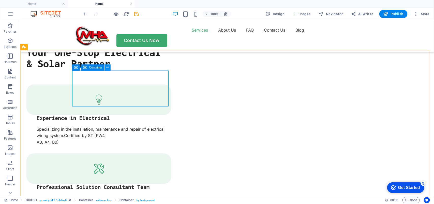
click at [108, 67] on icon at bounding box center [107, 67] width 3 height 5
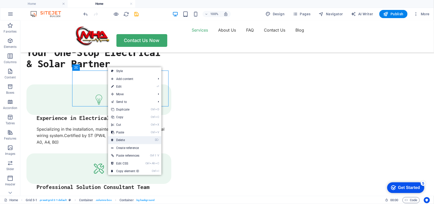
drag, startPoint x: 126, startPoint y: 139, endPoint x: 105, endPoint y: 119, distance: 28.9
click at [126, 139] on link "⌦ Delete" at bounding box center [125, 140] width 34 height 8
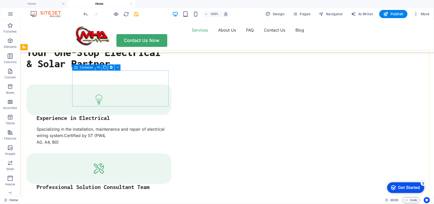
click at [85, 69] on div "Container" at bounding box center [83, 67] width 23 height 6
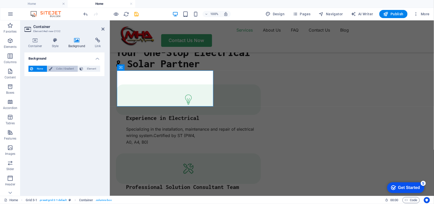
click at [66, 68] on span "Color / Gradient" at bounding box center [65, 69] width 22 height 6
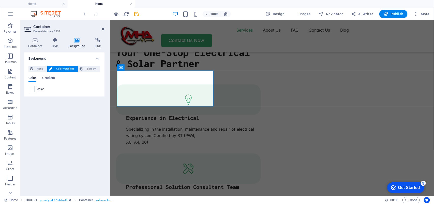
click at [32, 87] on span at bounding box center [32, 89] width 6 height 6
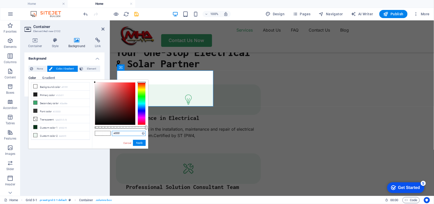
drag, startPoint x: 123, startPoint y: 133, endPoint x: 109, endPoint y: 134, distance: 14.0
click at [109, 134] on div "#ffffff Supported formats #0852ed rgb(8, 82, 237) rgba(8, 82, 237, 90%) hsv(221…" at bounding box center [120, 151] width 56 height 143
paste input "c1bdbd"
type input "#c1bdbd"
click at [136, 142] on button "Apply" at bounding box center [139, 143] width 13 height 6
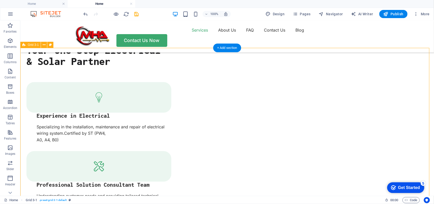
scroll to position [641, 0]
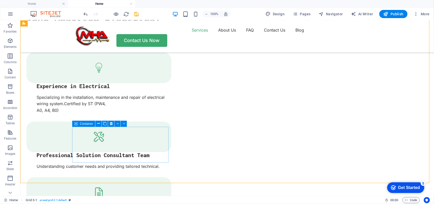
click at [89, 124] on span "Container" at bounding box center [86, 123] width 13 height 3
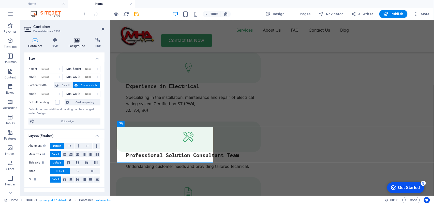
click at [74, 41] on icon at bounding box center [77, 40] width 25 height 5
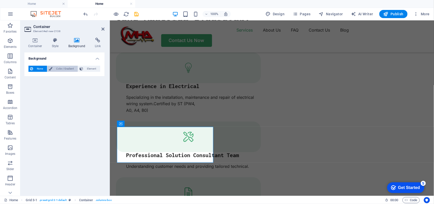
click at [63, 70] on span "Color / Gradient" at bounding box center [65, 69] width 22 height 6
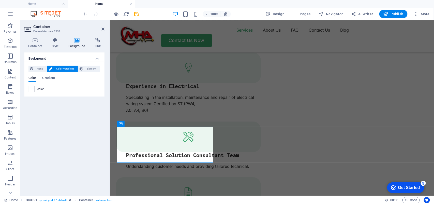
click at [33, 88] on span at bounding box center [32, 89] width 6 height 6
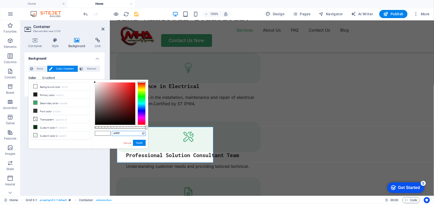
drag, startPoint x: 123, startPoint y: 135, endPoint x: 109, endPoint y: 134, distance: 13.8
click at [109, 134] on div "#ffffff Supported formats #0852ed rgb(8, 82, 237) rgba(8, 82, 237, 90%) hsv(221…" at bounding box center [120, 151] width 56 height 143
paste input "c1bdbd"
type input "#c1bdbd"
click at [140, 142] on button "Apply" at bounding box center [139, 143] width 13 height 6
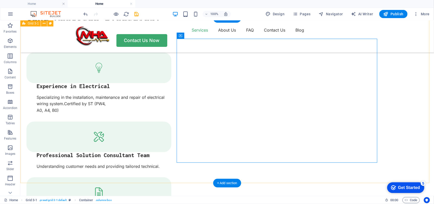
scroll to position [609, 0]
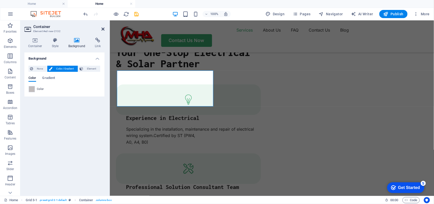
drag, startPoint x: 102, startPoint y: 29, endPoint x: 82, endPoint y: 13, distance: 26.2
click at [102, 29] on icon at bounding box center [102, 29] width 3 height 4
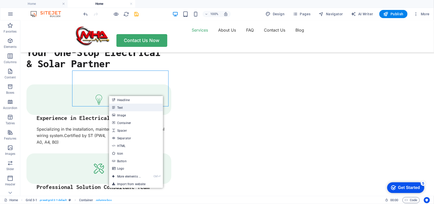
click at [124, 108] on link "Text" at bounding box center [136, 107] width 54 height 8
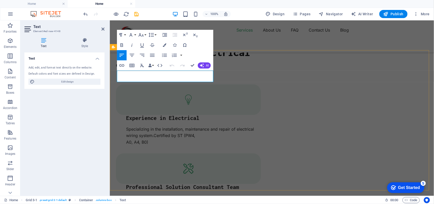
drag, startPoint x: 184, startPoint y: 77, endPoint x: 192, endPoint y: 78, distance: 7.7
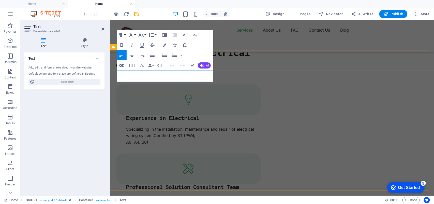
drag, startPoint x: 184, startPoint y: 75, endPoint x: 122, endPoint y: 75, distance: 62.0
click at [80, 82] on span "Edit design" at bounding box center [67, 82] width 63 height 6
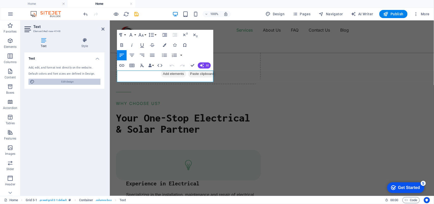
select select "px"
select select "400"
select select "px"
select select "800"
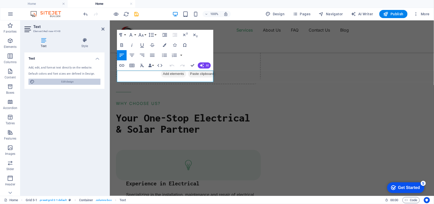
select select "px"
select select "rem"
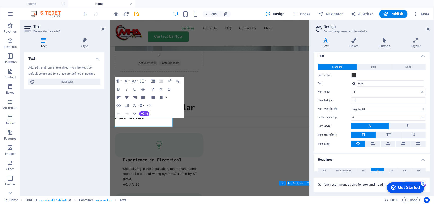
scroll to position [0, 0]
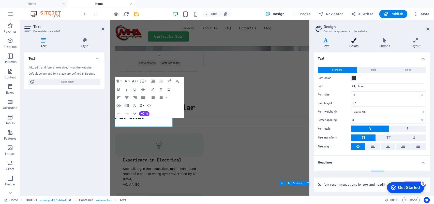
click at [354, 42] on icon at bounding box center [354, 40] width 28 height 5
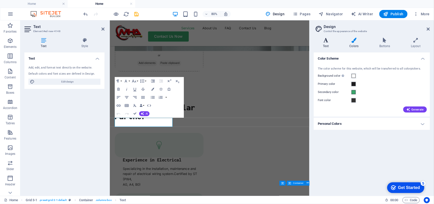
click at [326, 43] on h4 "Text" at bounding box center [327, 43] width 26 height 11
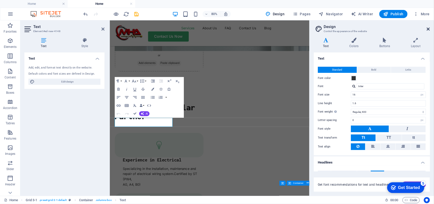
drag, startPoint x: 428, startPoint y: 27, endPoint x: 132, endPoint y: 78, distance: 299.9
click at [428, 27] on icon at bounding box center [428, 29] width 3 height 4
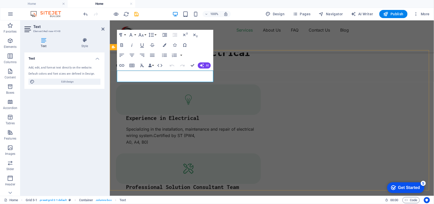
drag, startPoint x: 193, startPoint y: 65, endPoint x: 171, endPoint y: 49, distance: 27.8
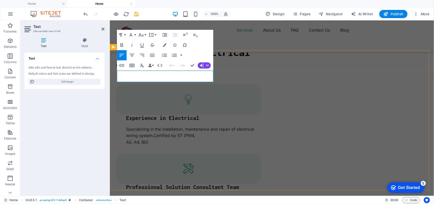
drag, startPoint x: 186, startPoint y: 77, endPoint x: 112, endPoint y: 82, distance: 73.9
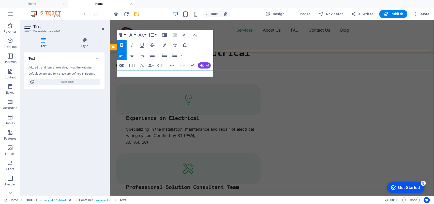
drag, startPoint x: 160, startPoint y: 72, endPoint x: 117, endPoint y: 75, distance: 43.0
click at [145, 34] on button "Font Size" at bounding box center [142, 35] width 10 height 10
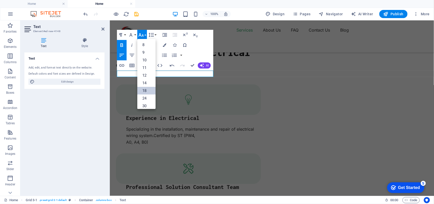
click at [146, 91] on link "18" at bounding box center [146, 91] width 18 height 8
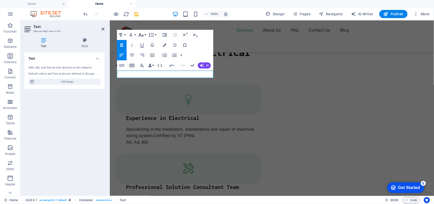
click at [145, 36] on button "Font Size" at bounding box center [142, 35] width 10 height 10
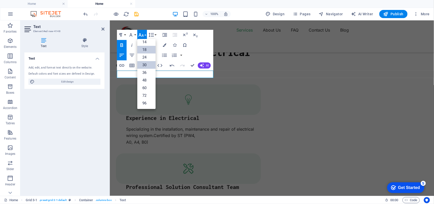
scroll to position [41, 0]
click at [145, 57] on link "24" at bounding box center [146, 57] width 18 height 8
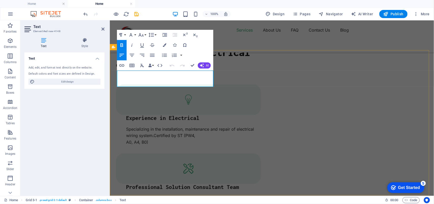
click at [144, 36] on button "Font Size" at bounding box center [142, 35] width 10 height 10
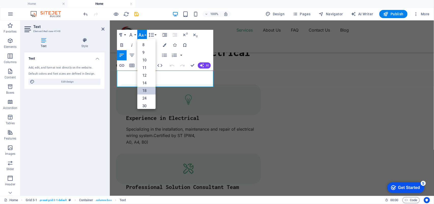
click at [148, 89] on link "18" at bounding box center [146, 91] width 18 height 8
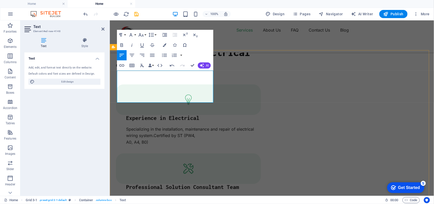
drag, startPoint x: 204, startPoint y: 100, endPoint x: 117, endPoint y: 72, distance: 91.0
copy div "On-Grid Solar System Also known as grid-tied or grid-connected system is a sola…"
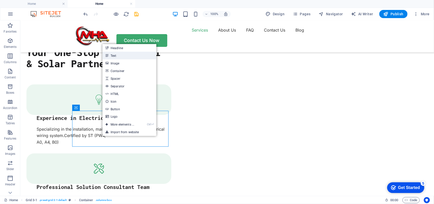
drag, startPoint x: 122, startPoint y: 56, endPoint x: 12, endPoint y: 36, distance: 111.9
click at [122, 56] on link "Text" at bounding box center [129, 56] width 54 height 8
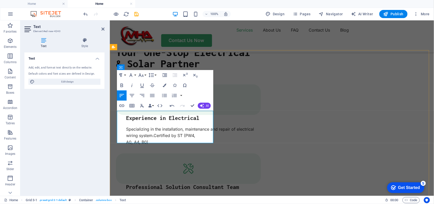
drag, startPoint x: 184, startPoint y: 116, endPoint x: 118, endPoint y: 116, distance: 66.1
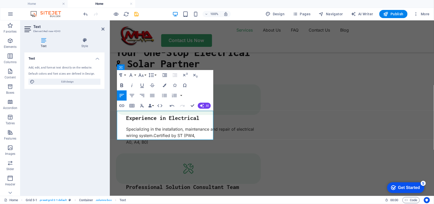
click at [123, 84] on icon "button" at bounding box center [121, 85] width 3 height 4
click at [145, 75] on button "Font Size" at bounding box center [142, 75] width 10 height 10
click at [146, 139] on link "24" at bounding box center [146, 138] width 18 height 8
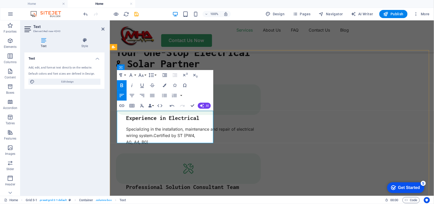
drag, startPoint x: 203, startPoint y: 139, endPoint x: 121, endPoint y: 124, distance: 83.5
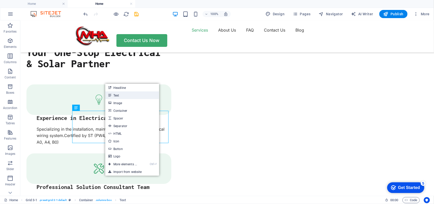
drag, startPoint x: 122, startPoint y: 95, endPoint x: 12, endPoint y: 83, distance: 110.5
click at [122, 95] on link "Text" at bounding box center [132, 95] width 54 height 8
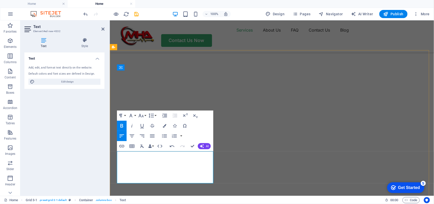
scroll to position [609, 0]
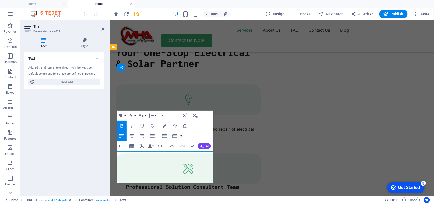
drag, startPoint x: 205, startPoint y: 179, endPoint x: 121, endPoint y: 166, distance: 84.6
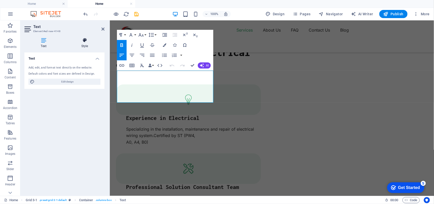
click at [81, 41] on icon at bounding box center [85, 40] width 40 height 5
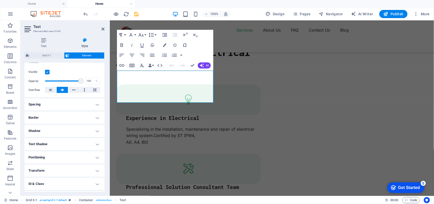
scroll to position [64, 0]
click at [58, 117] on h4 "Border" at bounding box center [64, 115] width 80 height 12
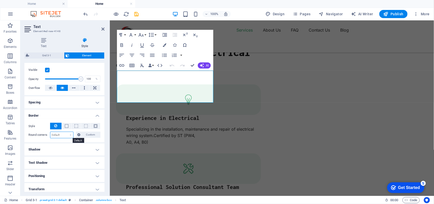
click at [64, 134] on select "Default px rem % vh vw Custom" at bounding box center [61, 135] width 23 height 6
click at [62, 135] on select "Default px rem % vh vw Custom" at bounding box center [61, 135] width 23 height 6
select select "px"
click at [65, 132] on select "Default px rem % vh vw Custom" at bounding box center [61, 135] width 23 height 6
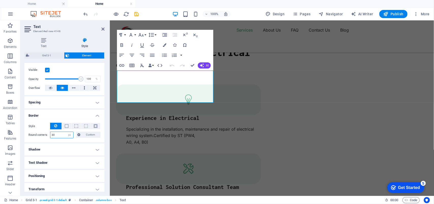
type input "30"
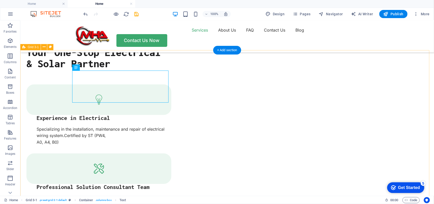
select select "px"
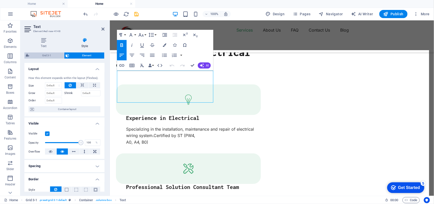
click at [50, 54] on span "Grid 3-1" at bounding box center [47, 55] width 32 height 6
select select "rem"
select select "px"
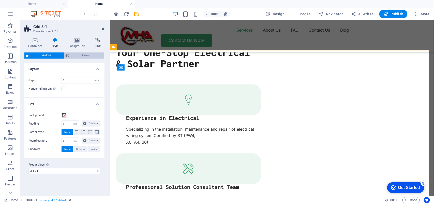
click at [74, 56] on span "Element" at bounding box center [87, 55] width 32 height 6
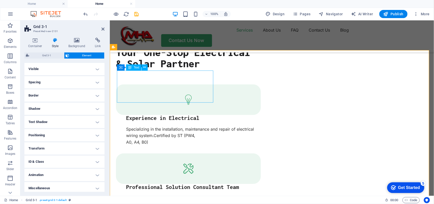
select select "px"
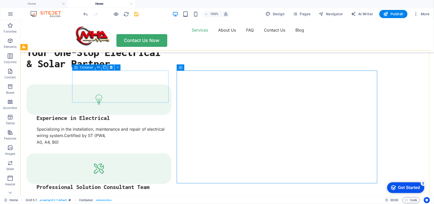
click at [79, 68] on div "Container" at bounding box center [83, 67] width 23 height 6
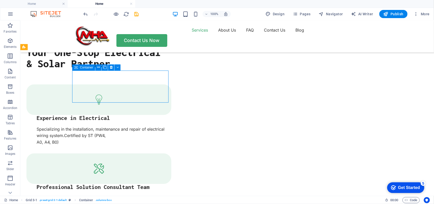
click at [79, 68] on div "Container" at bounding box center [83, 67] width 23 height 6
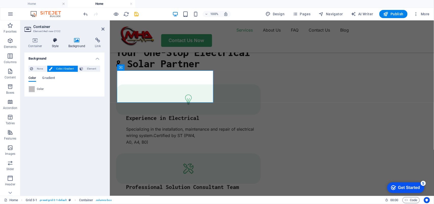
click at [56, 42] on icon at bounding box center [55, 40] width 14 height 5
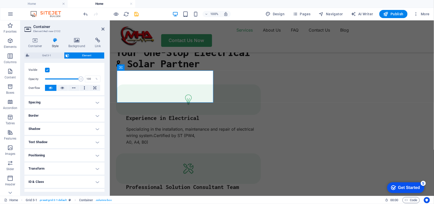
click at [61, 111] on h4 "Border" at bounding box center [64, 115] width 80 height 12
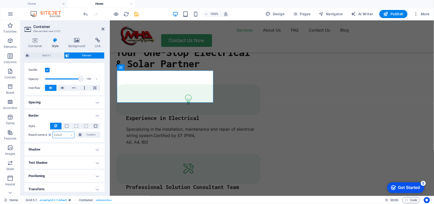
click at [64, 134] on select "Default px rem % vh vw Custom" at bounding box center [64, 135] width 22 height 6
drag, startPoint x: 65, startPoint y: 135, endPoint x: 64, endPoint y: 137, distance: 2.6
click at [64, 135] on select "Default px rem % vh vw Custom" at bounding box center [64, 135] width 22 height 6
select select "px"
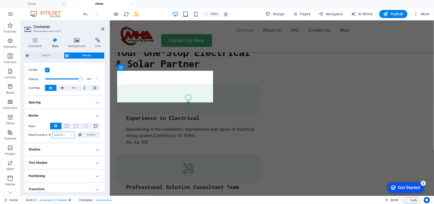
click at [67, 132] on select "Default px rem % vh vw Custom" at bounding box center [64, 135] width 22 height 6
click at [55, 133] on input "30" at bounding box center [64, 135] width 22 height 6
type input "20"
click at [57, 134] on input "20" at bounding box center [64, 135] width 22 height 6
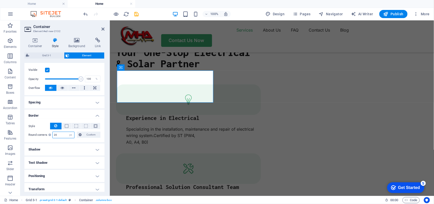
click at [57, 134] on input "20" at bounding box center [64, 135] width 22 height 6
click at [66, 125] on span at bounding box center [67, 126] width 4 height 4
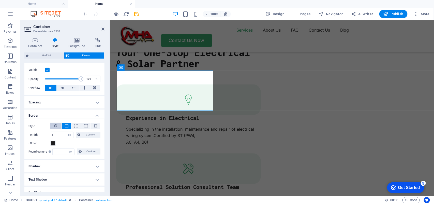
click at [57, 125] on button at bounding box center [55, 126] width 11 height 7
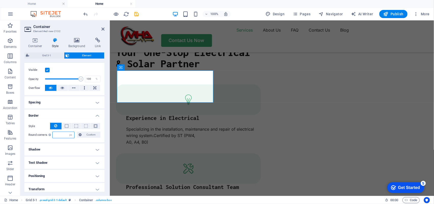
click at [58, 136] on input "number" at bounding box center [64, 135] width 22 height 6
type input "0"
click at [69, 135] on select "Default px rem % vh vw Custom" at bounding box center [70, 135] width 7 height 6
select select "default"
click at [67, 132] on select "Default px rem % vh vw Custom" at bounding box center [70, 135] width 7 height 6
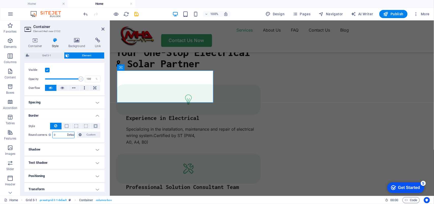
select select "DISABLED_OPTION_VALUE"
click at [67, 126] on span at bounding box center [67, 126] width 4 height 4
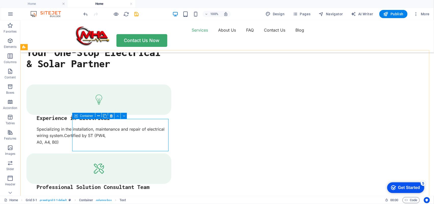
click at [78, 116] on icon at bounding box center [76, 116] width 4 height 6
select select "px"
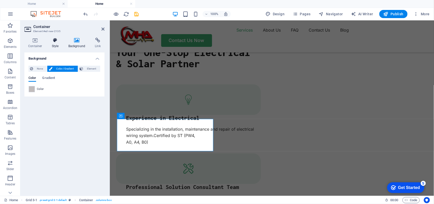
click at [51, 42] on icon at bounding box center [55, 40] width 14 height 5
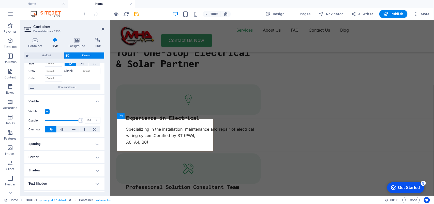
scroll to position [32, 0]
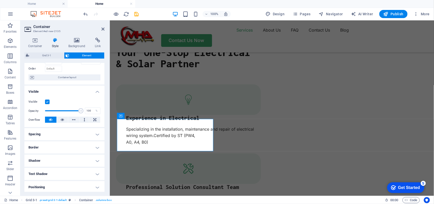
click at [57, 148] on h4 "Border" at bounding box center [64, 147] width 80 height 12
click at [66, 159] on span at bounding box center [67, 158] width 4 height 4
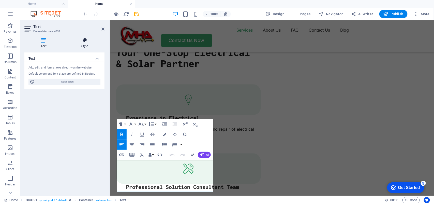
click at [81, 44] on h4 "Style" at bounding box center [85, 43] width 40 height 11
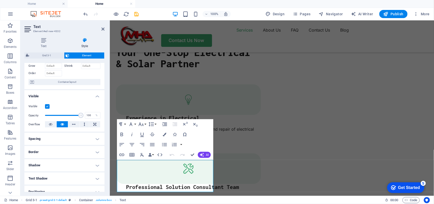
scroll to position [64, 0]
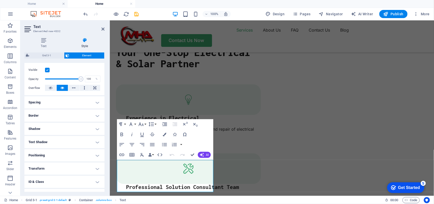
click at [59, 116] on h4 "Border" at bounding box center [64, 115] width 80 height 12
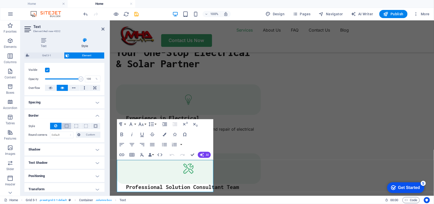
click at [63, 124] on button at bounding box center [66, 126] width 9 height 6
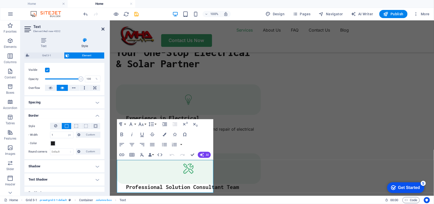
drag, startPoint x: 102, startPoint y: 27, endPoint x: 94, endPoint y: 96, distance: 69.0
click at [102, 27] on icon at bounding box center [102, 29] width 3 height 4
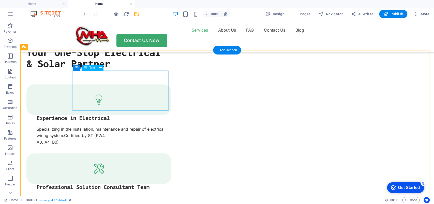
select select "px"
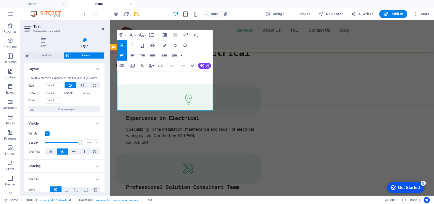
drag, startPoint x: 134, startPoint y: 107, endPoint x: 115, endPoint y: 77, distance: 35.8
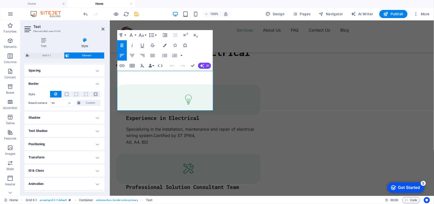
scroll to position [106, 0]
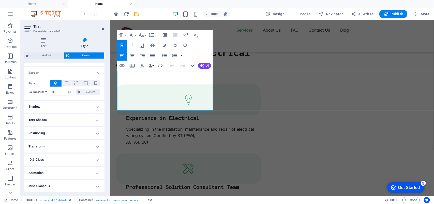
click at [58, 131] on h4 "Positioning" at bounding box center [64, 133] width 80 height 12
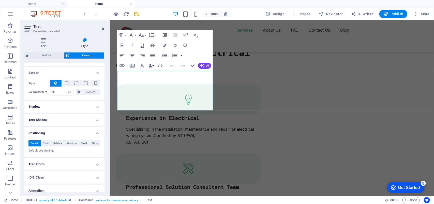
click at [58, 131] on h4 "Positioning" at bounding box center [64, 131] width 80 height 9
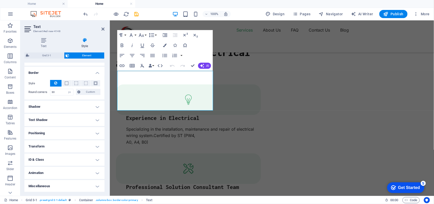
click at [54, 144] on h4 "Transform" at bounding box center [64, 146] width 80 height 12
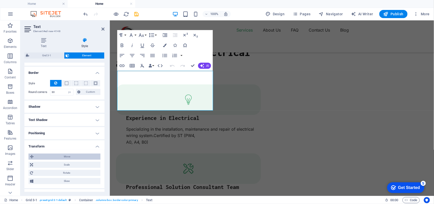
click at [56, 157] on span "Move" at bounding box center [67, 156] width 64 height 6
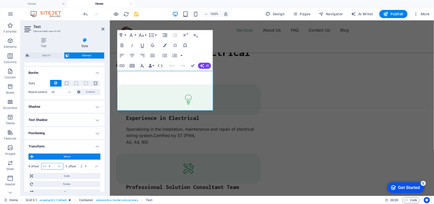
click at [53, 166] on input "0" at bounding box center [56, 166] width 16 height 6
drag, startPoint x: 53, startPoint y: 166, endPoint x: 49, endPoint y: 166, distance: 4.1
click at [49, 166] on input "0" at bounding box center [56, 166] width 16 height 6
type input "2"
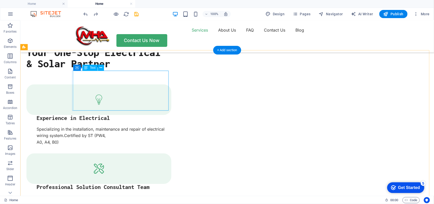
select select "px"
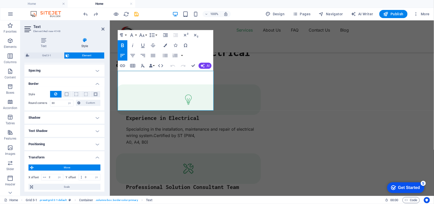
scroll to position [153, 0]
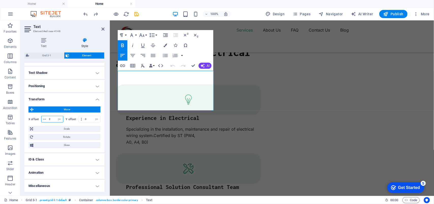
click at [52, 120] on input "2" at bounding box center [56, 119] width 16 height 6
type input "5"
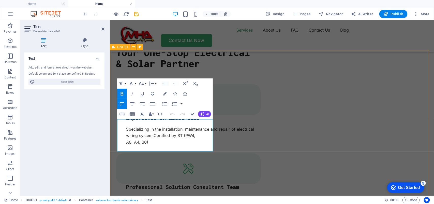
drag, startPoint x: 154, startPoint y: 146, endPoint x: 115, endPoint y: 123, distance: 45.1
click at [85, 41] on icon at bounding box center [85, 40] width 40 height 5
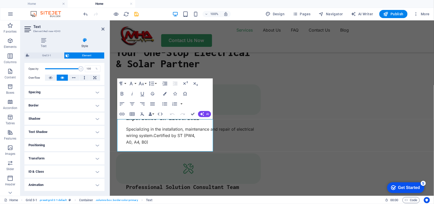
scroll to position [86, 0]
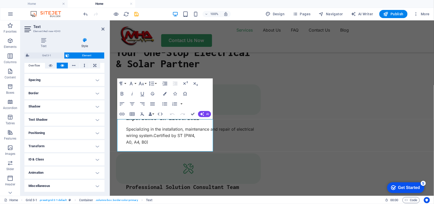
click at [53, 147] on h4 "Transform" at bounding box center [64, 146] width 80 height 12
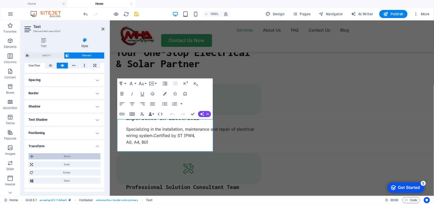
click at [53, 158] on span "Move" at bounding box center [67, 156] width 64 height 6
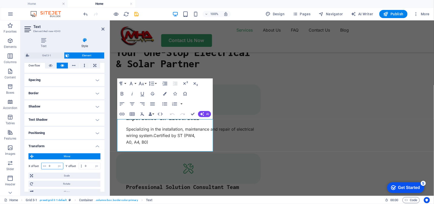
click at [52, 165] on input "0" at bounding box center [56, 166] width 16 height 6
type input "5"
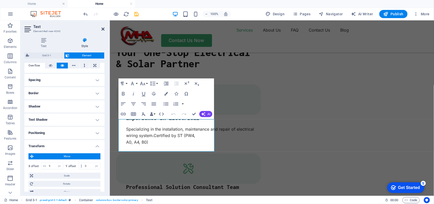
click at [103, 27] on icon at bounding box center [102, 29] width 3 height 4
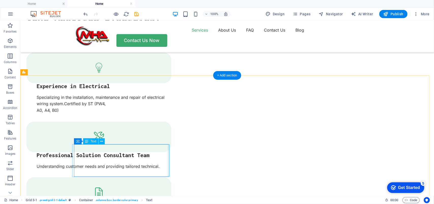
scroll to position [577, 0]
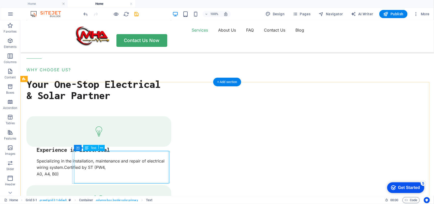
select select "px"
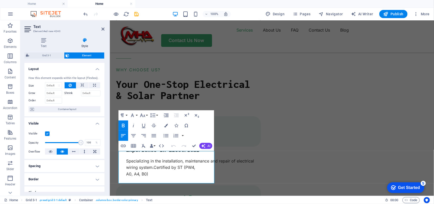
click at [65, 179] on h4 "Border" at bounding box center [64, 179] width 80 height 12
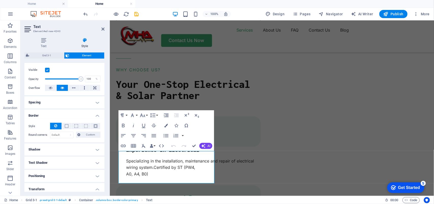
click at [56, 127] on icon at bounding box center [55, 126] width 3 height 6
click at [94, 114] on h4 "Border" at bounding box center [64, 113] width 80 height 9
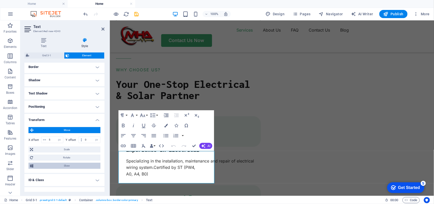
scroll to position [127, 0]
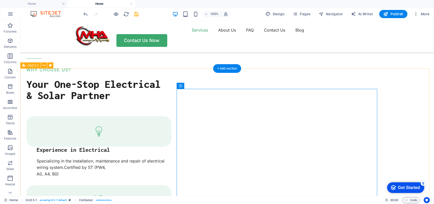
scroll to position [609, 0]
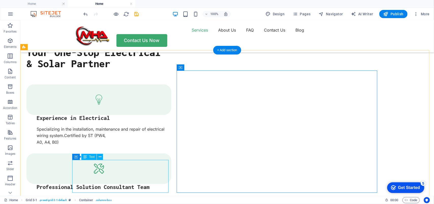
select select "px"
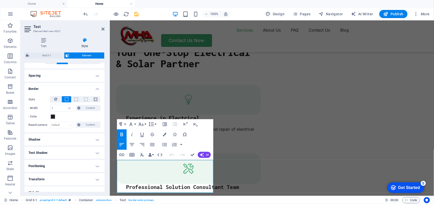
scroll to position [95, 0]
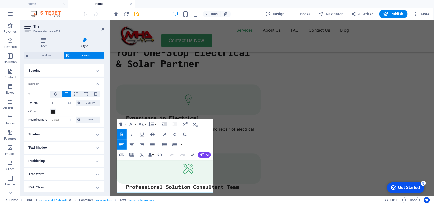
click at [54, 172] on h4 "Transform" at bounding box center [64, 174] width 80 height 12
click at [54, 185] on span "Move" at bounding box center [67, 184] width 64 height 6
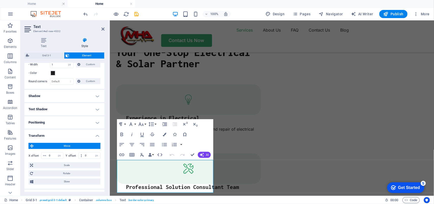
scroll to position [170, 0]
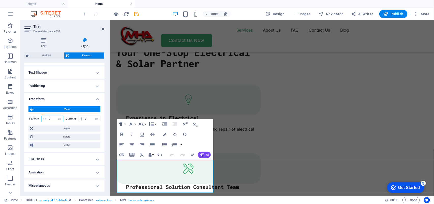
click at [51, 117] on input "0" at bounding box center [56, 119] width 16 height 6
type input "5"
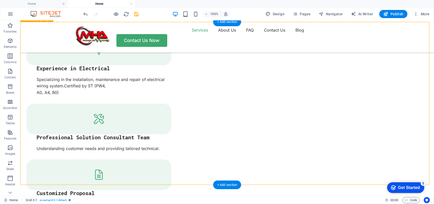
scroll to position [672, 0]
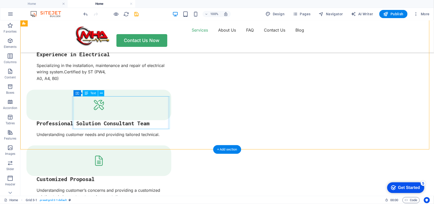
select select "px"
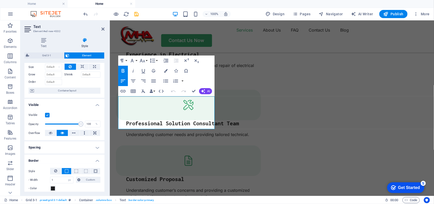
scroll to position [32, 0]
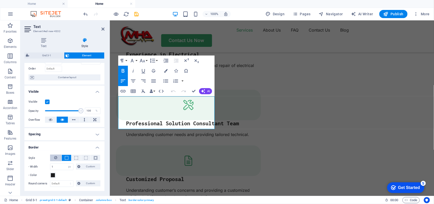
click at [56, 154] on icon at bounding box center [55, 157] width 3 height 6
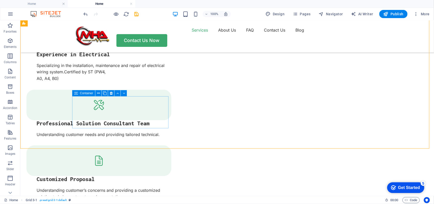
click at [75, 92] on icon at bounding box center [76, 93] width 4 height 6
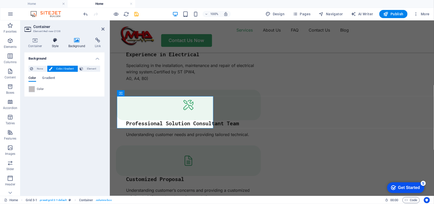
click at [57, 42] on icon at bounding box center [55, 40] width 14 height 5
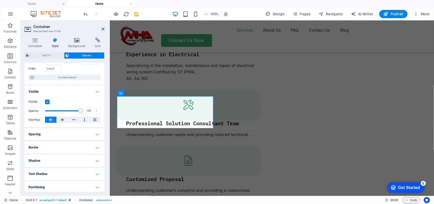
click at [41, 148] on h4 "Border" at bounding box center [64, 147] width 80 height 12
click at [65, 158] on span at bounding box center [67, 158] width 4 height 4
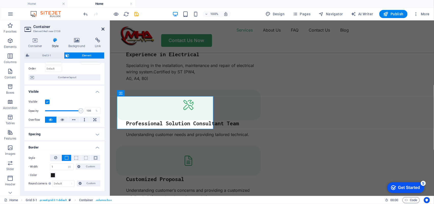
drag, startPoint x: 101, startPoint y: 28, endPoint x: 80, endPoint y: 80, distance: 56.4
click at [101, 28] on icon at bounding box center [102, 29] width 3 height 4
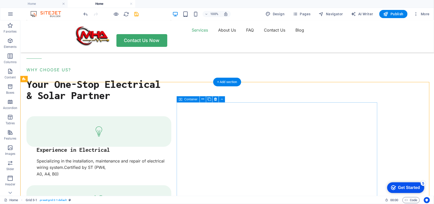
scroll to position [609, 0]
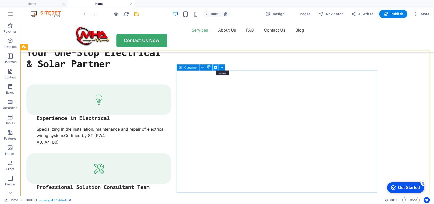
click at [214, 67] on icon at bounding box center [215, 67] width 3 height 5
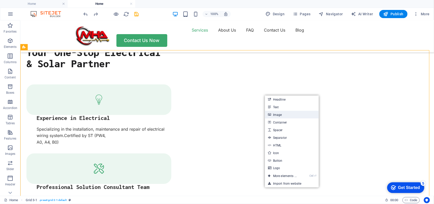
drag, startPoint x: 280, startPoint y: 116, endPoint x: 87, endPoint y: 71, distance: 198.2
click at [280, 116] on link "Image" at bounding box center [292, 115] width 54 height 8
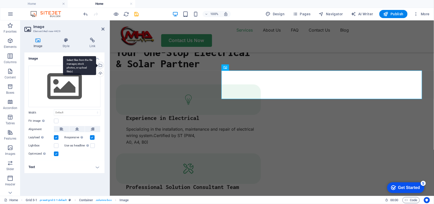
click at [101, 67] on div "Select files from the file manager, stock photos, or upload file(s)" at bounding box center [100, 66] width 8 height 8
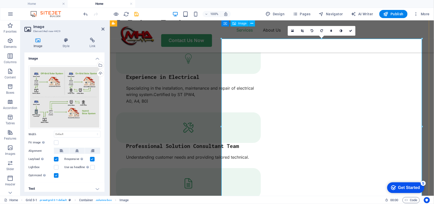
scroll to position [641, 0]
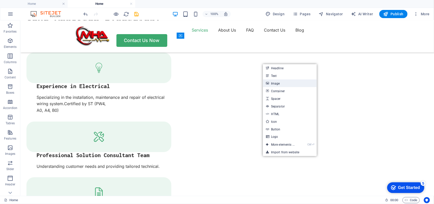
click at [279, 83] on link "Image" at bounding box center [290, 83] width 54 height 8
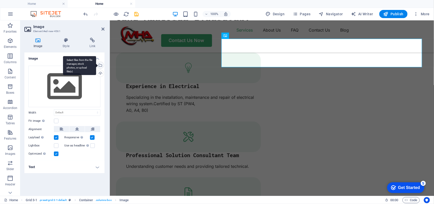
click at [101, 64] on div "Select files from the file manager, stock photos, or upload file(s)" at bounding box center [100, 66] width 8 height 8
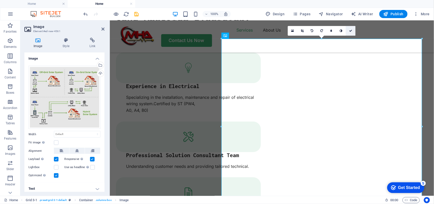
click at [351, 31] on icon at bounding box center [350, 30] width 3 height 3
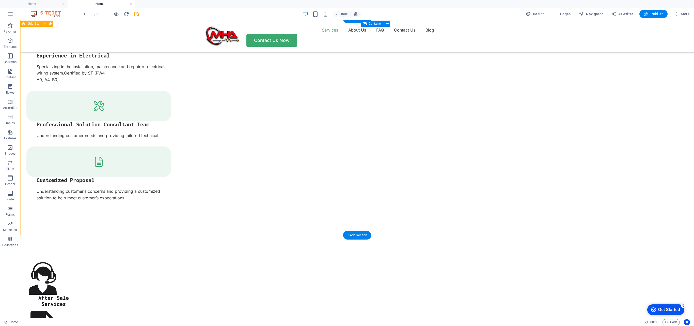
scroll to position [736, 0]
